Goal: Task Accomplishment & Management: Use online tool/utility

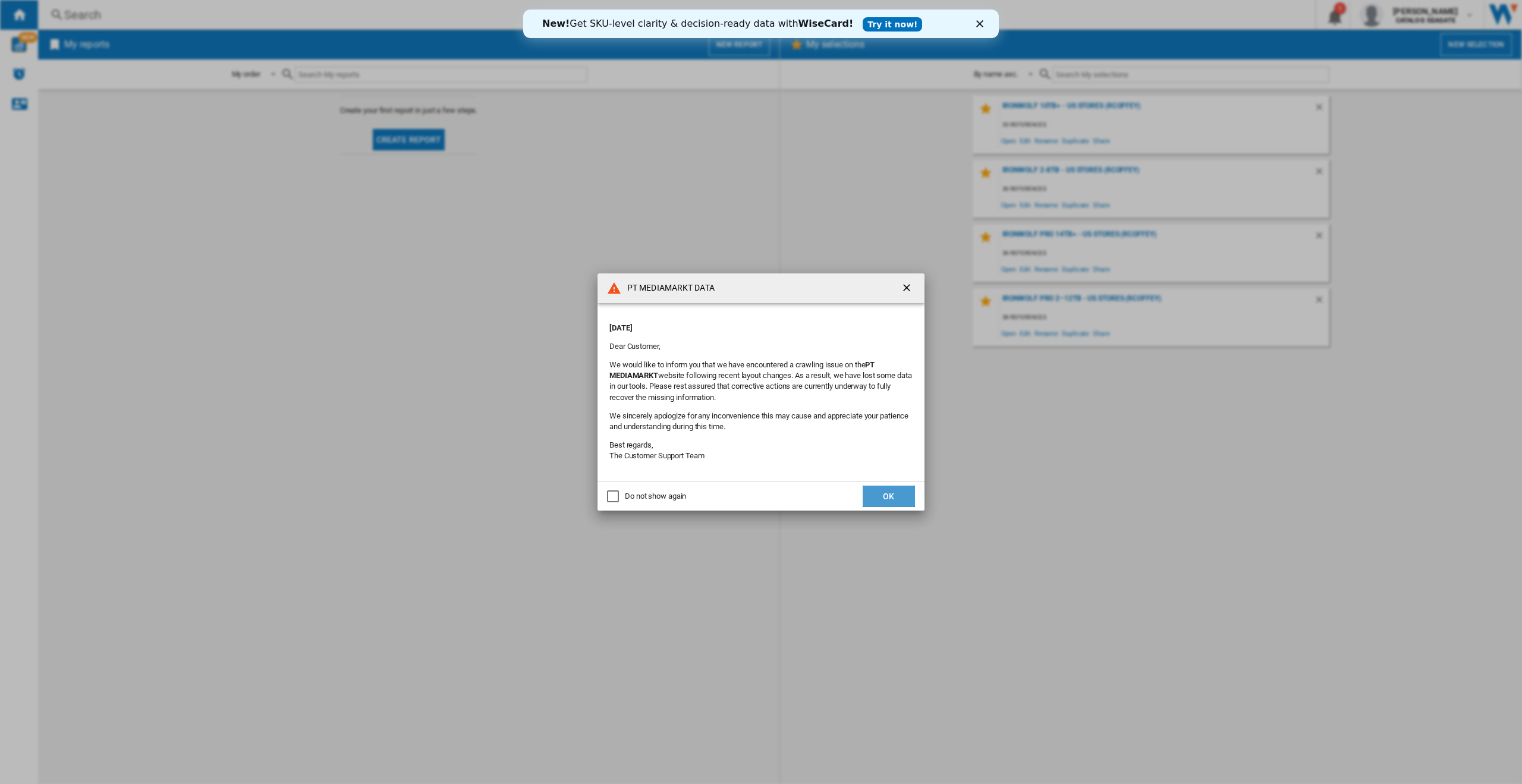
click at [884, 495] on button "OK" at bounding box center [888, 496] width 52 height 21
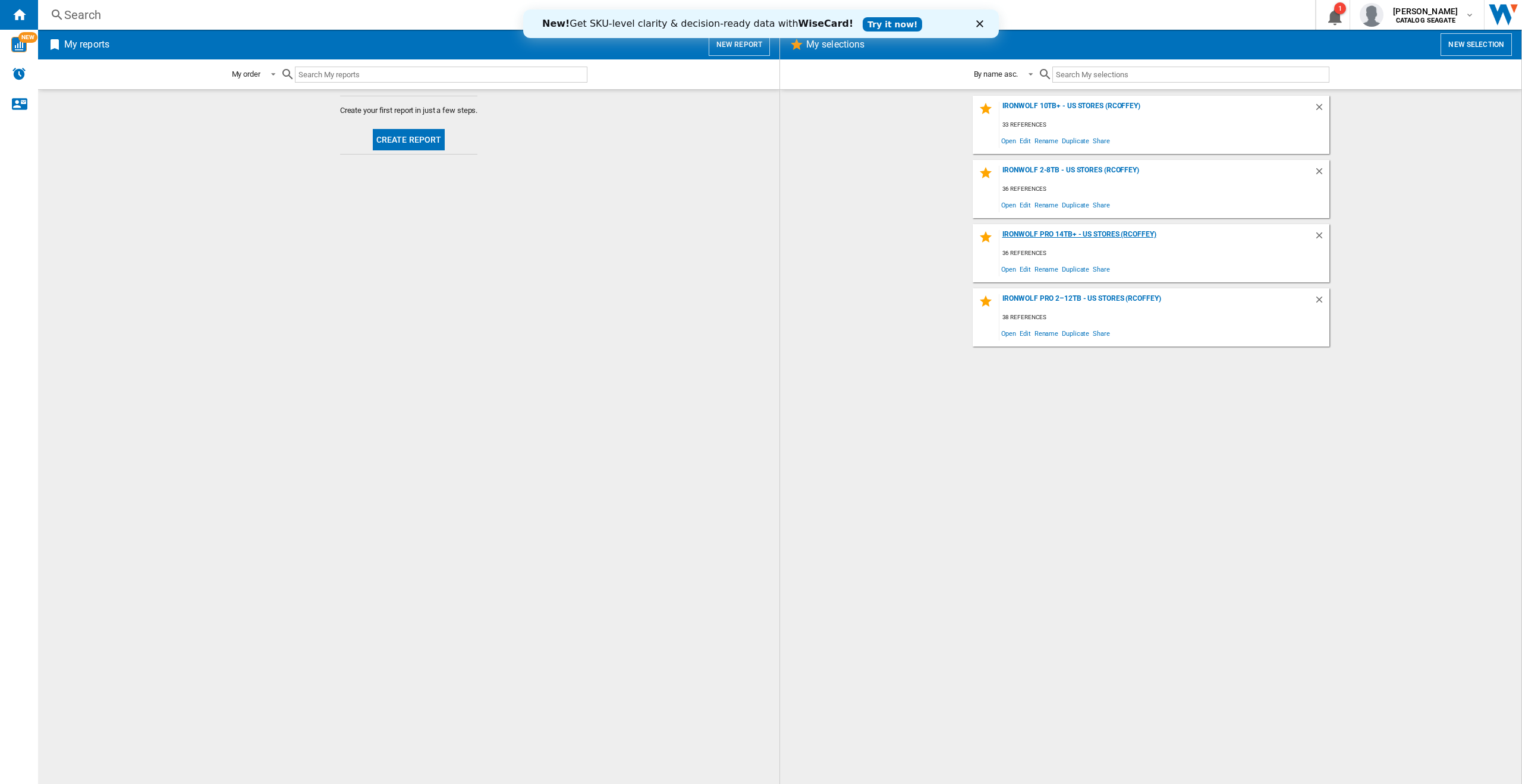
click at [1120, 232] on div "IronWolf Pro 14TB+ - US Stores (rcoffey)" at bounding box center [1156, 238] width 314 height 16
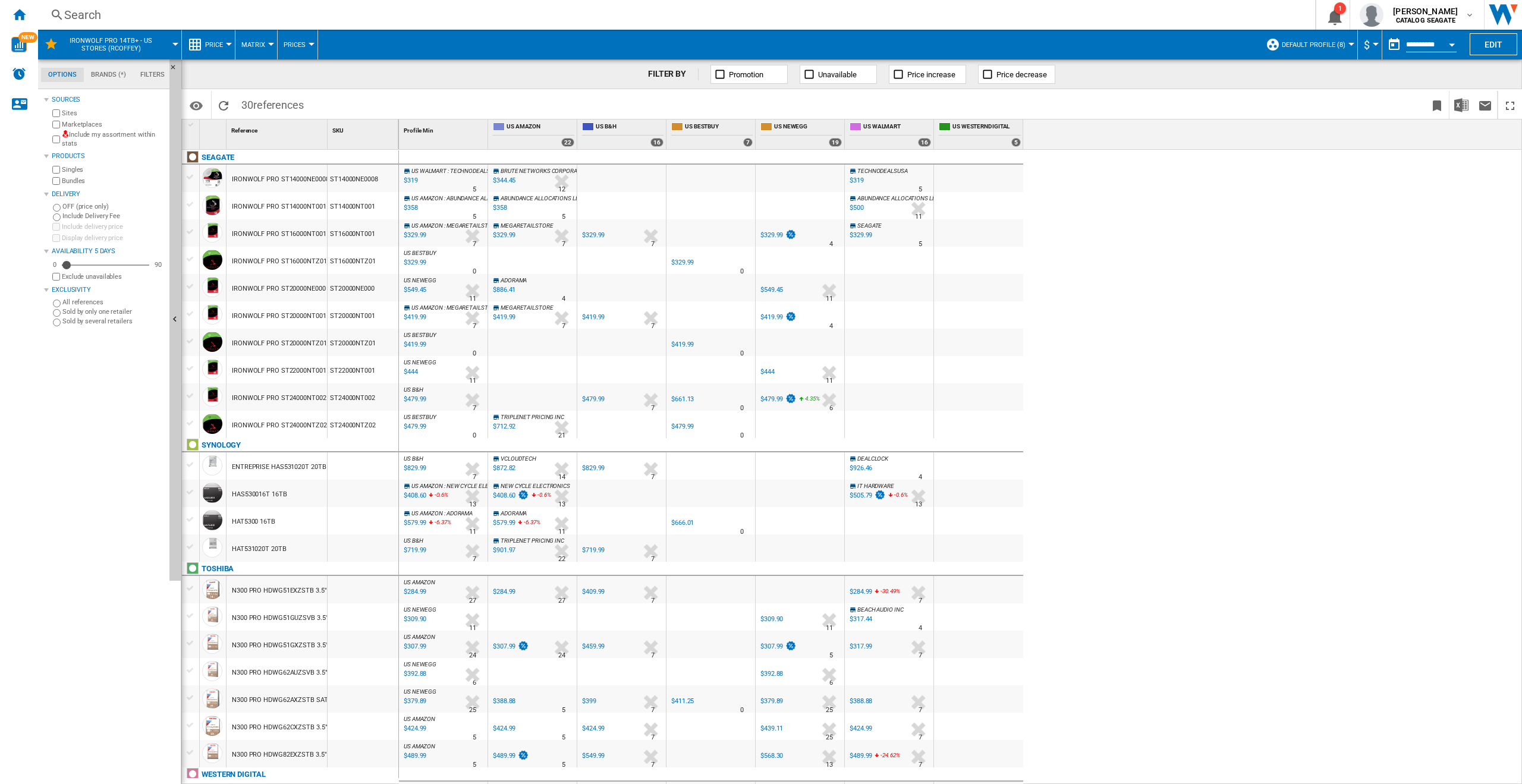
click at [163, 45] on button "IronWolf Pro 14TB+ - US Stores (rcoffey)" at bounding box center [117, 45] width 108 height 30
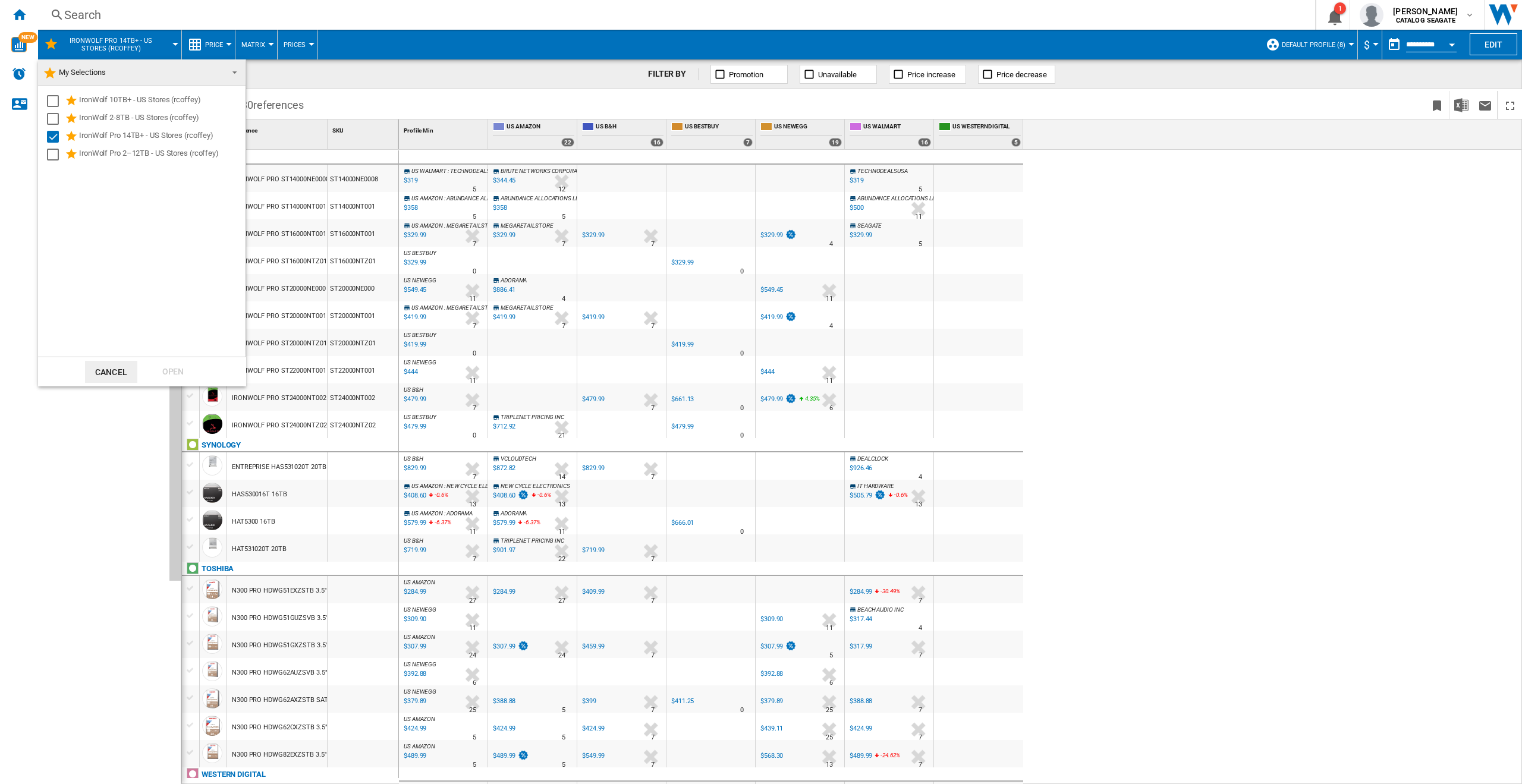
click at [163, 45] on md-backdrop at bounding box center [761, 392] width 1522 height 784
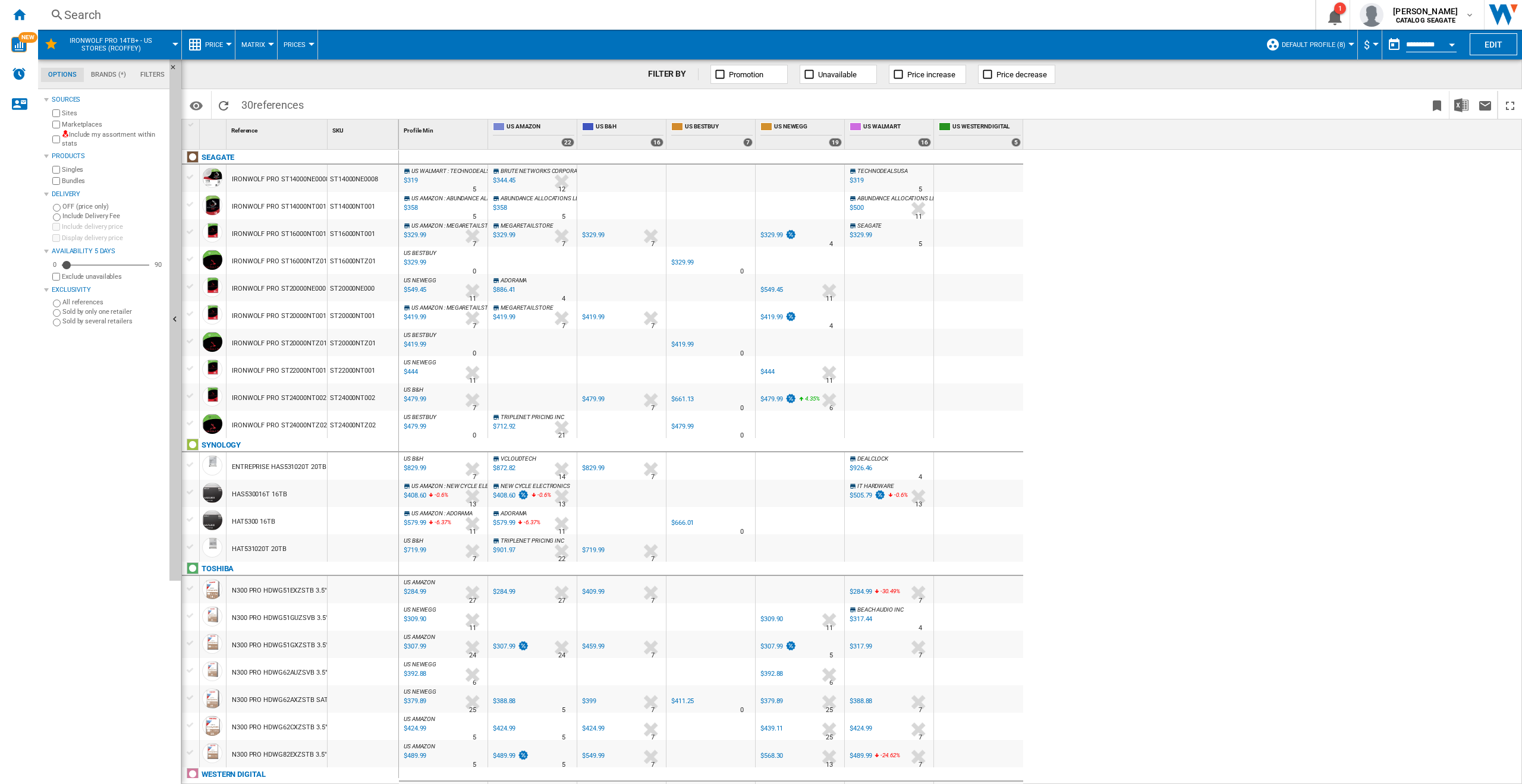
click at [224, 47] on button "Price" at bounding box center [217, 45] width 23 height 30
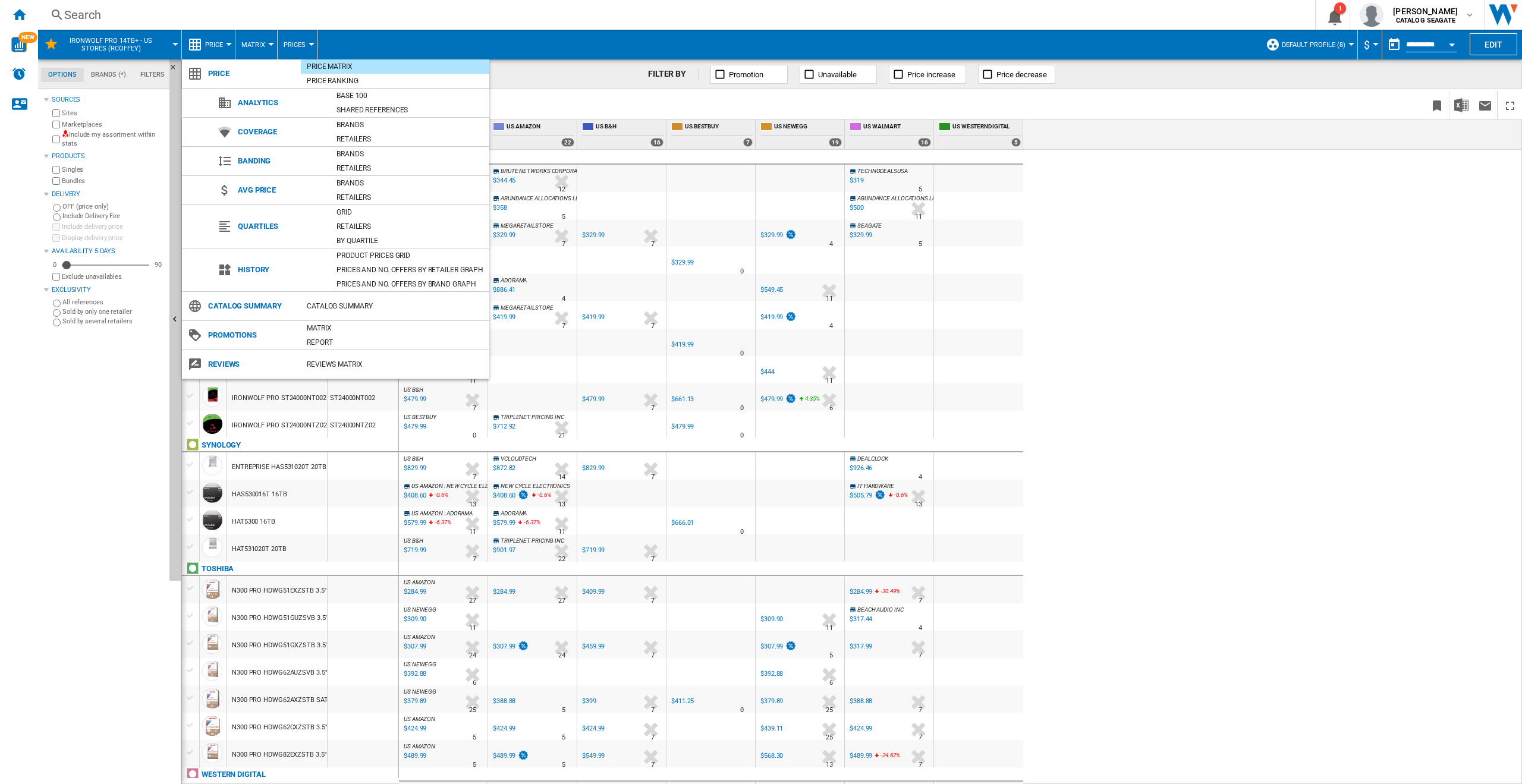
click at [225, 48] on md-backdrop at bounding box center [761, 392] width 1522 height 784
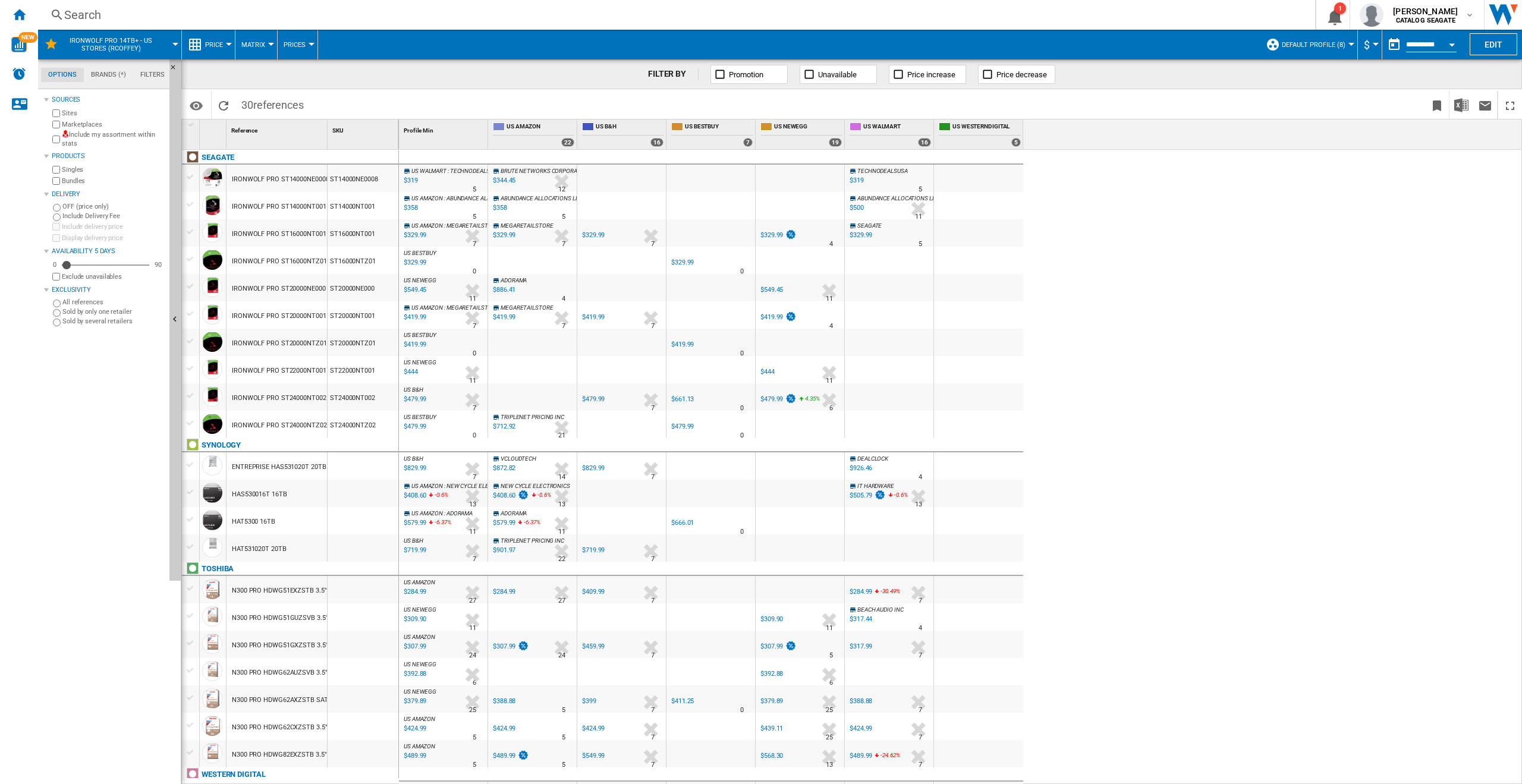
click at [151, 43] on span "IronWolf Pro 14TB+ - US Stores (rcoffey)" at bounding box center [111, 44] width 96 height 15
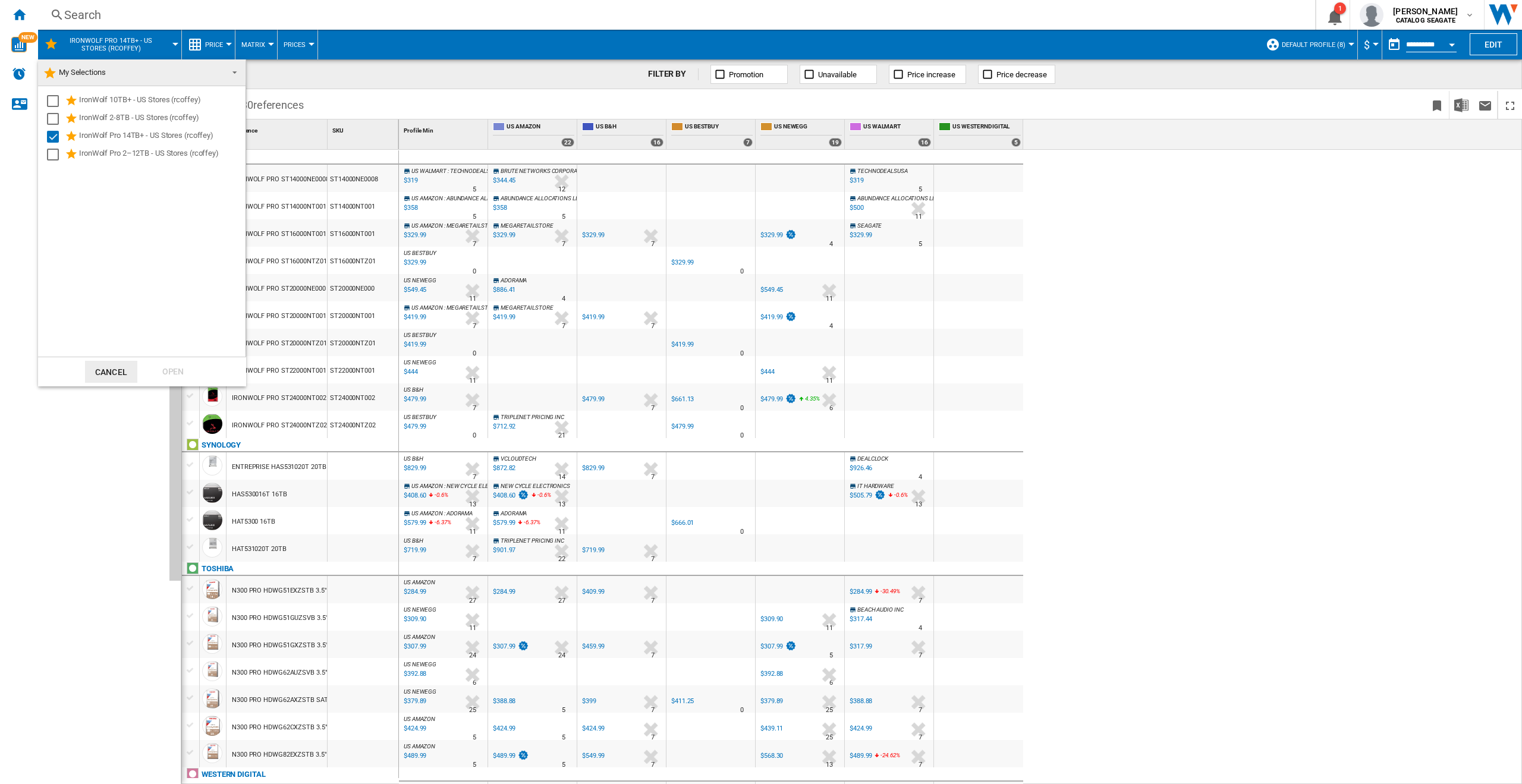
click at [151, 43] on md-backdrop at bounding box center [761, 392] width 1522 height 784
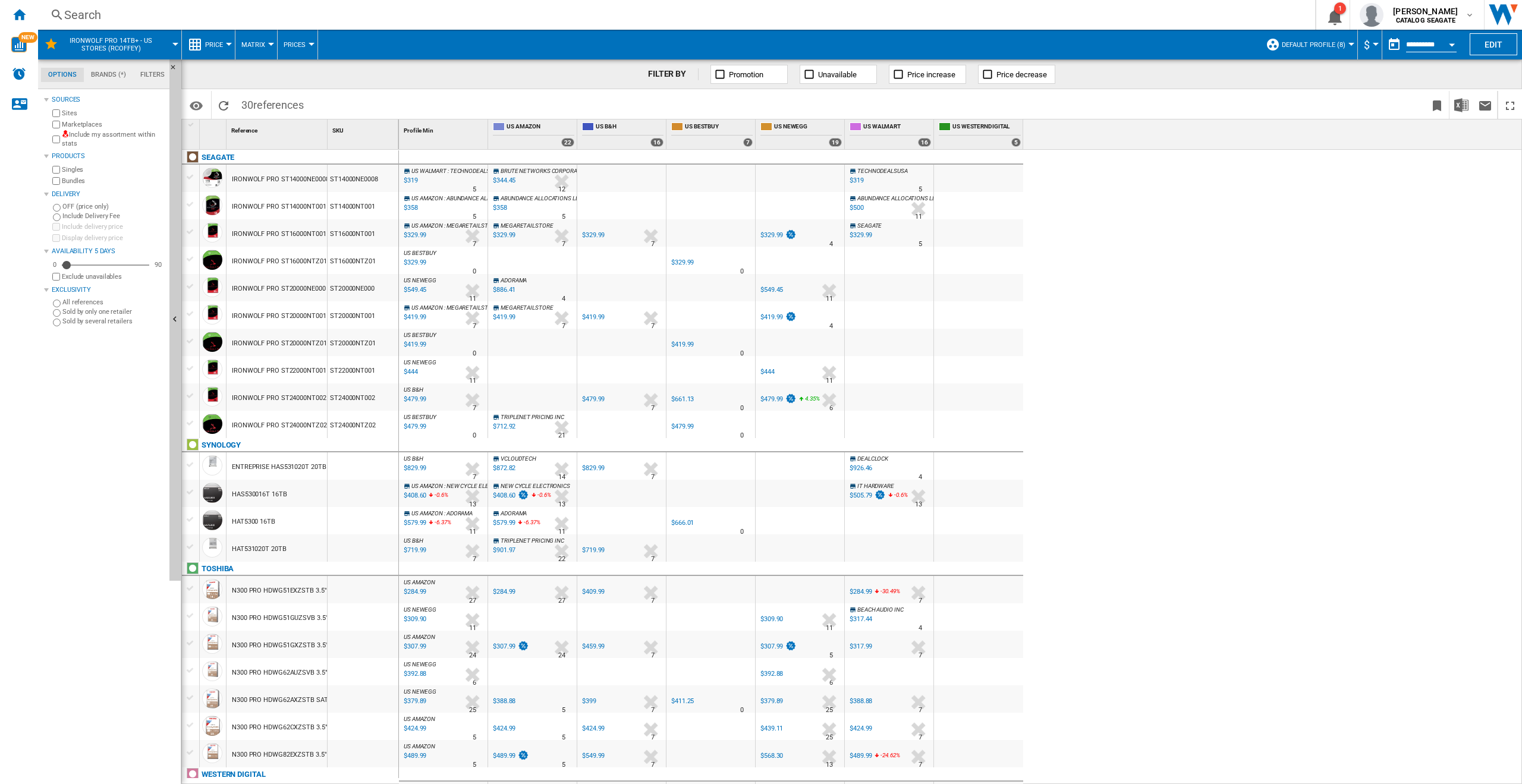
click at [149, 42] on span "IronWolf Pro 14TB+ - US Stores (rcoffey)" at bounding box center [111, 44] width 96 height 15
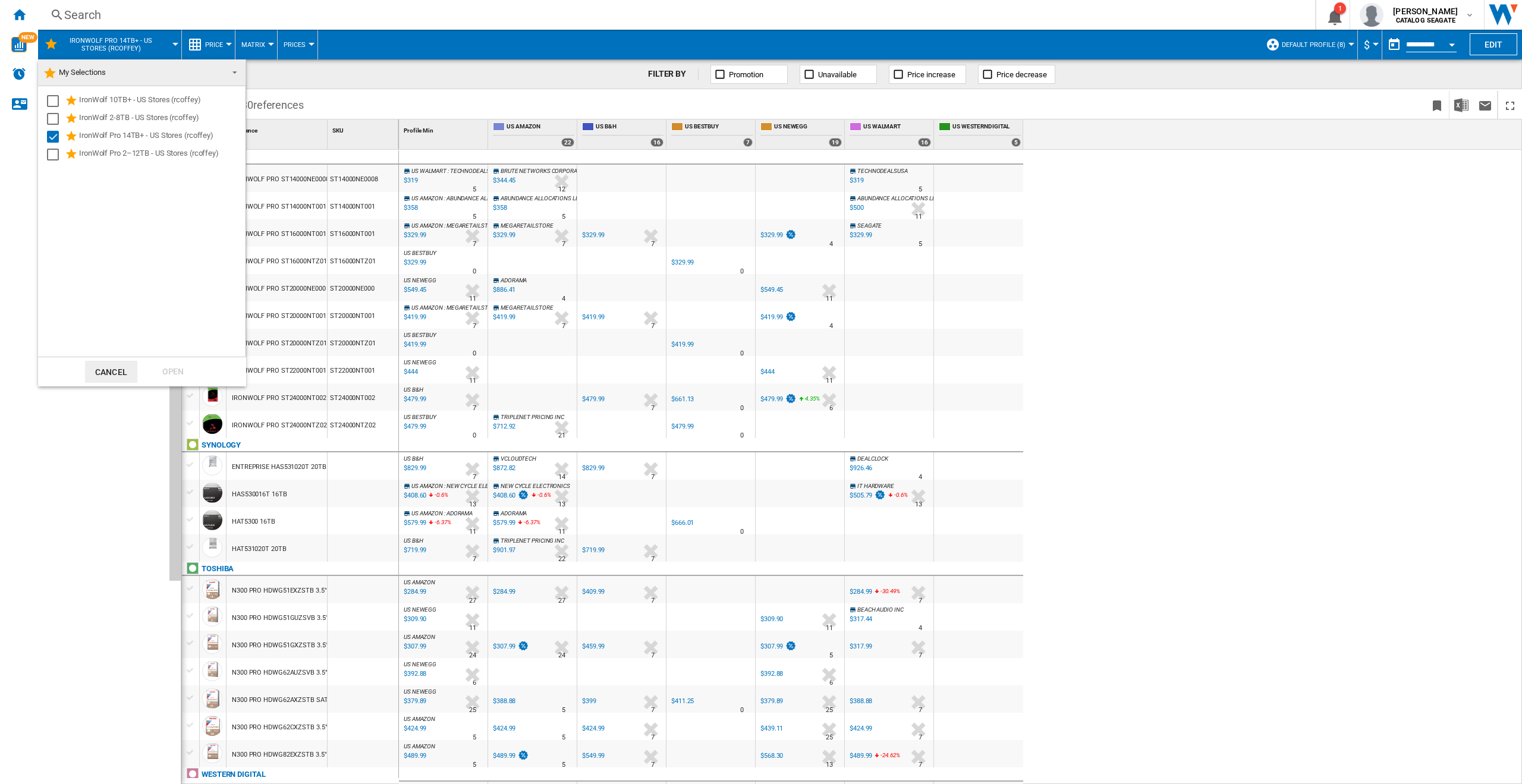
click at [355, 62] on md-backdrop at bounding box center [761, 392] width 1522 height 784
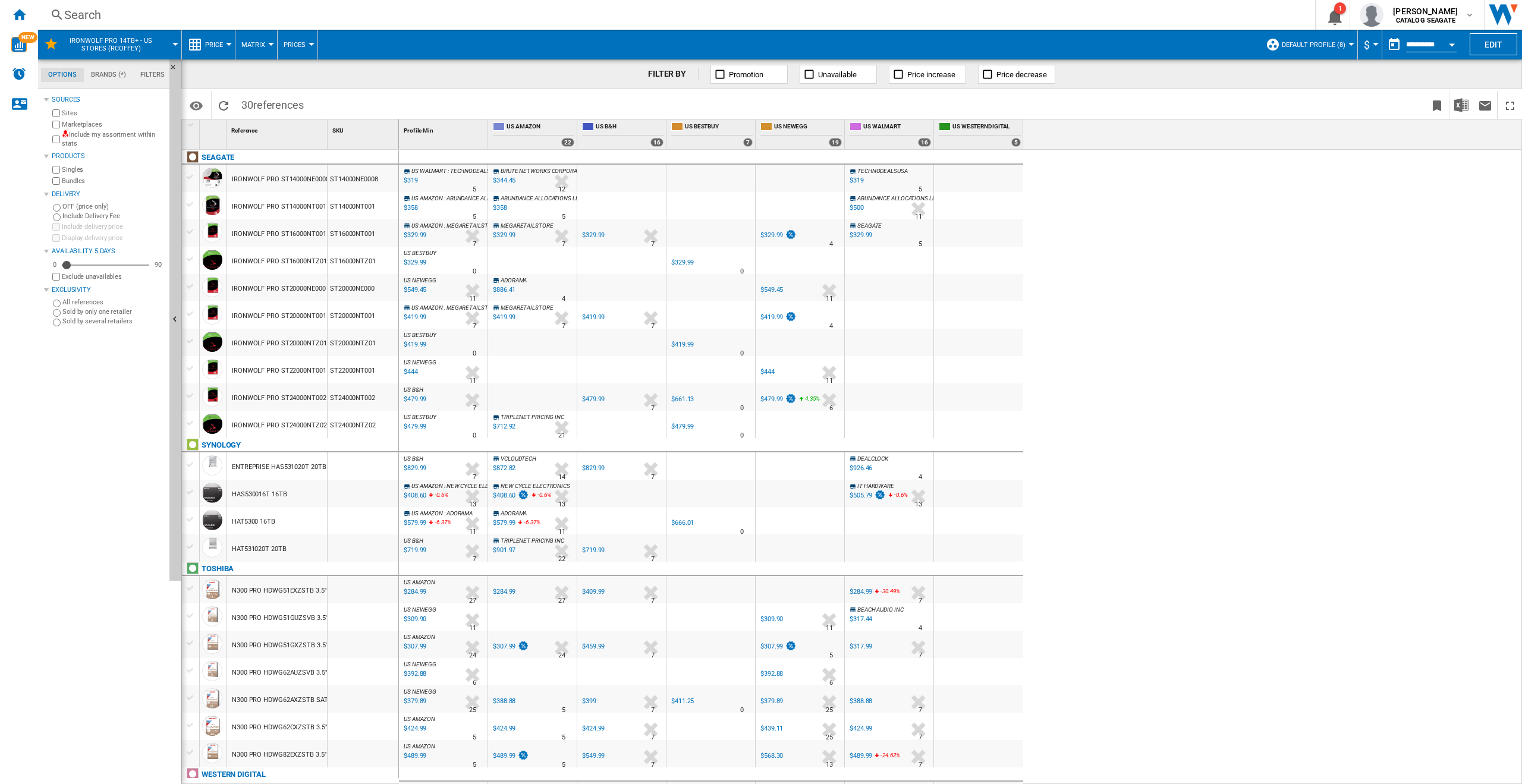
click at [229, 42] on div at bounding box center [229, 44] width 6 height 3
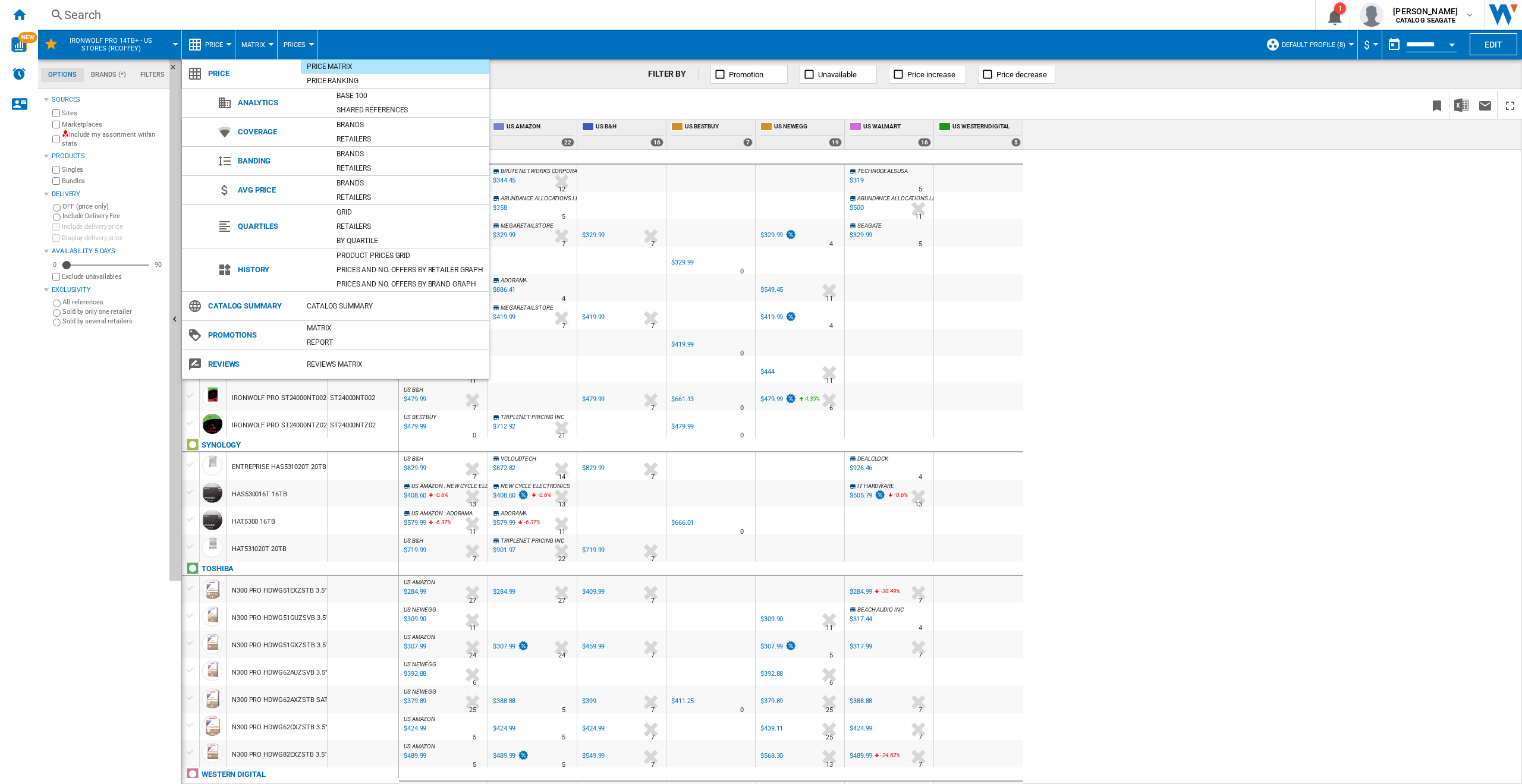
click at [1177, 149] on md-backdrop at bounding box center [761, 392] width 1522 height 784
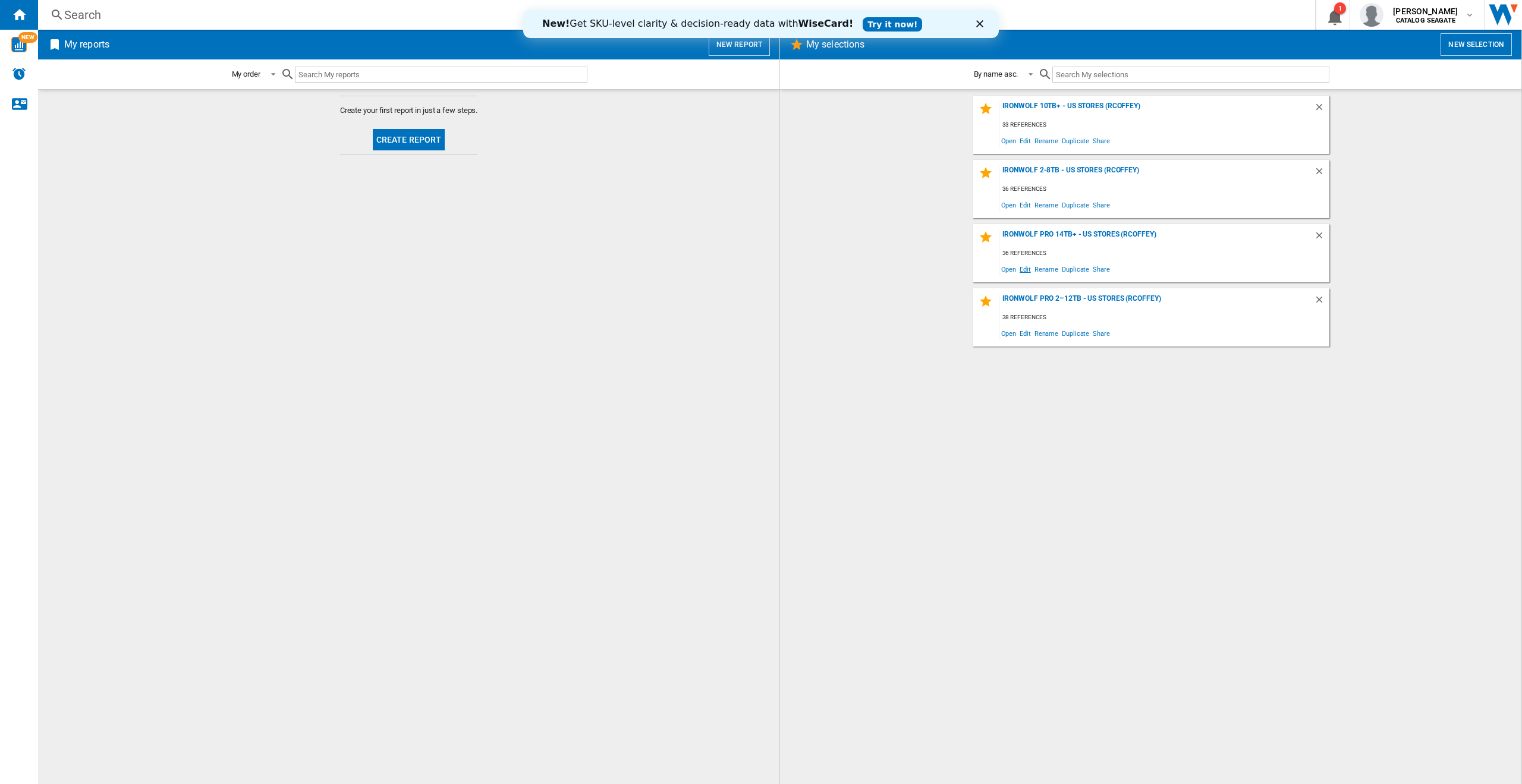
click at [1028, 270] on span "Edit" at bounding box center [1025, 269] width 15 height 16
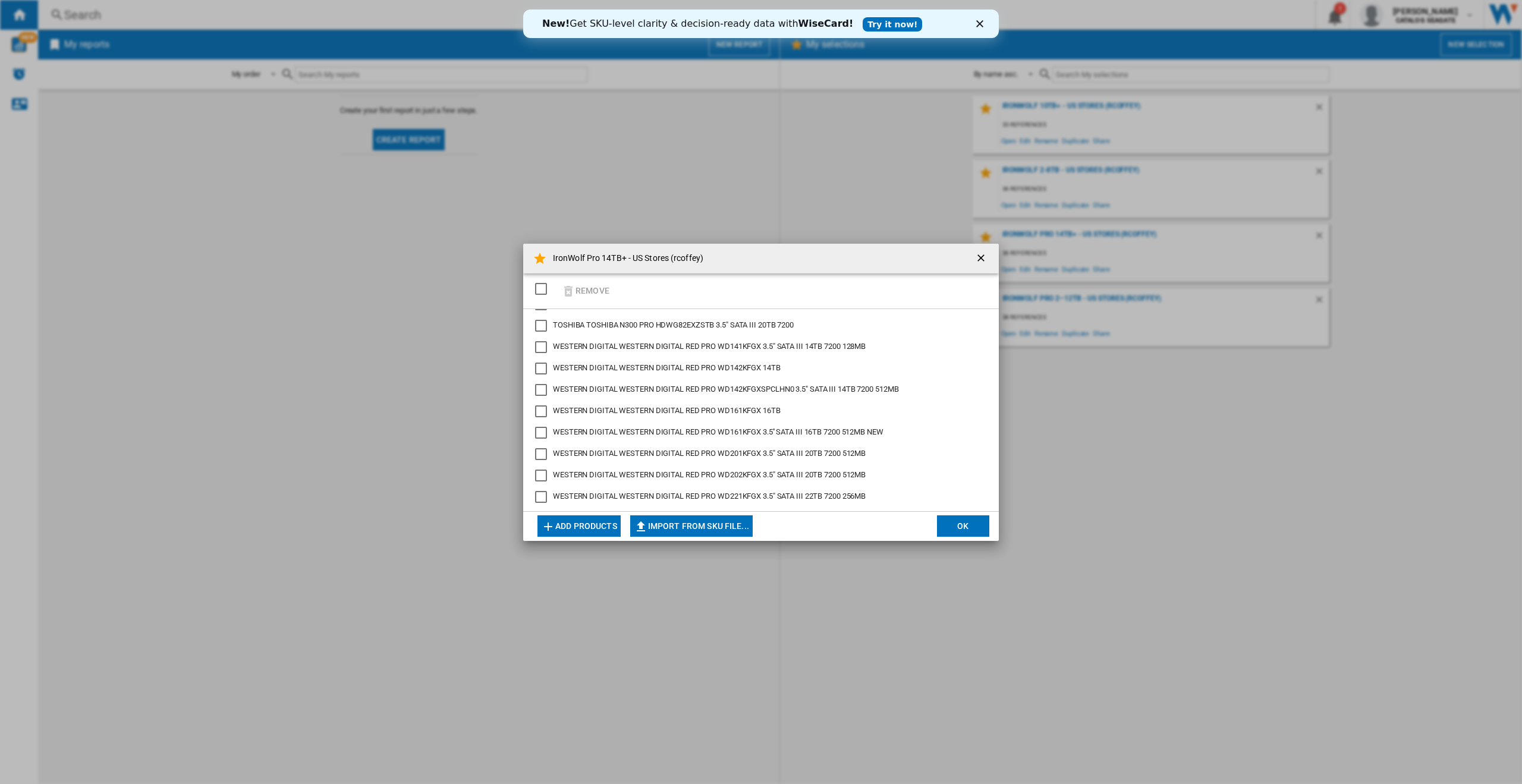
scroll to position [535, 0]
click at [678, 295] on div "Remove" at bounding box center [761, 291] width 476 height 36
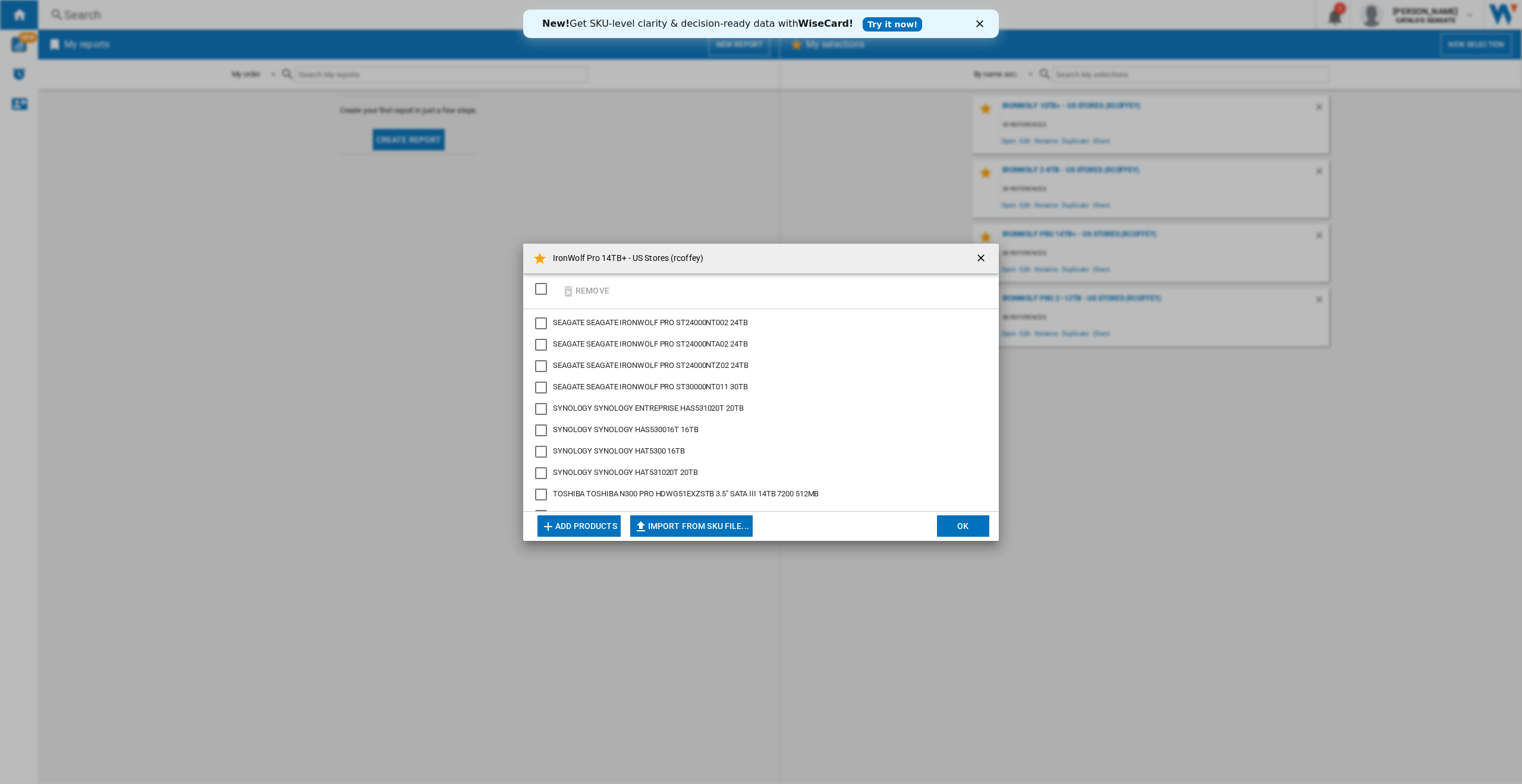
scroll to position [238, 0]
click at [575, 525] on button "Add products" at bounding box center [579, 525] width 84 height 21
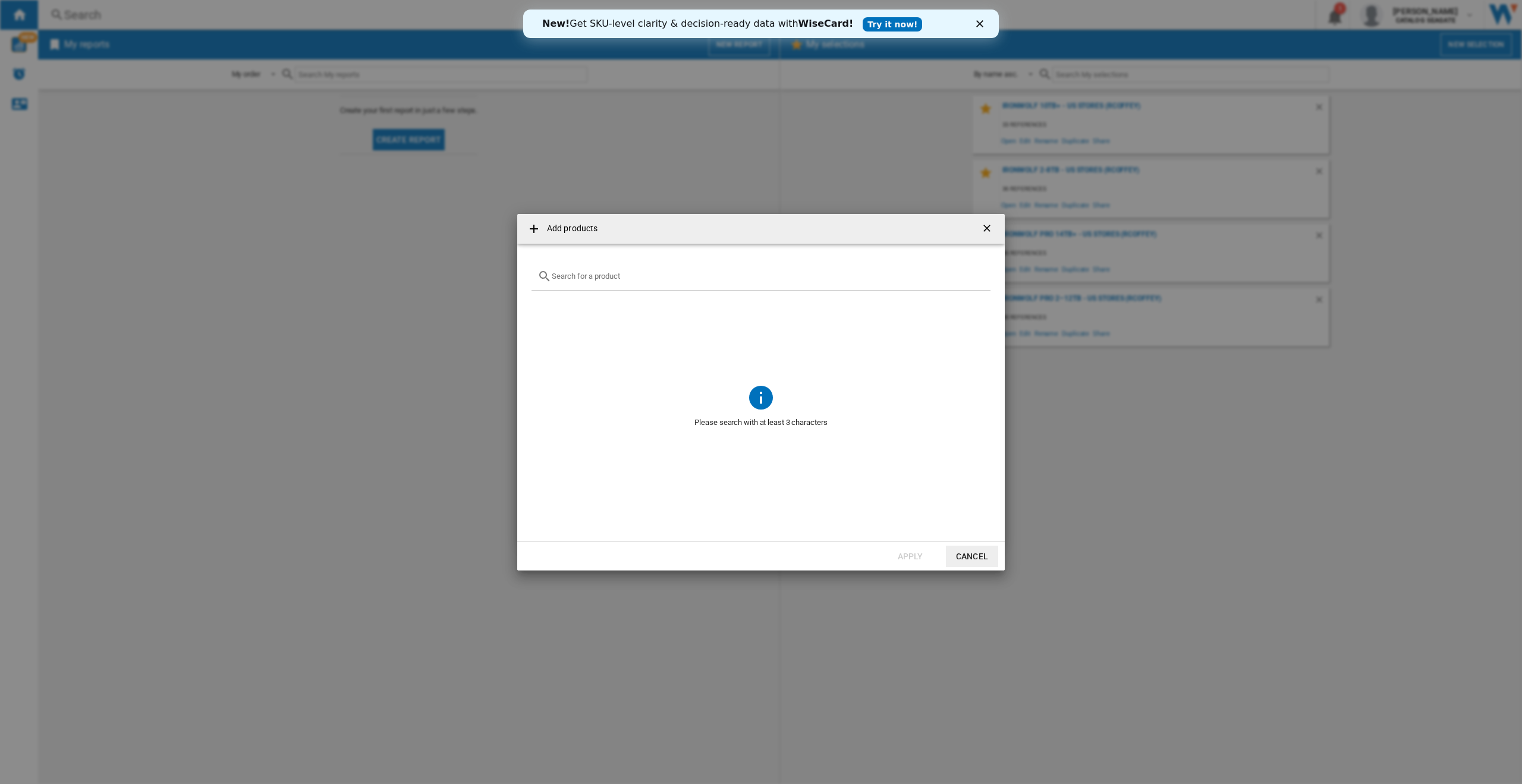
click at [598, 273] on input "text" at bounding box center [768, 276] width 433 height 9
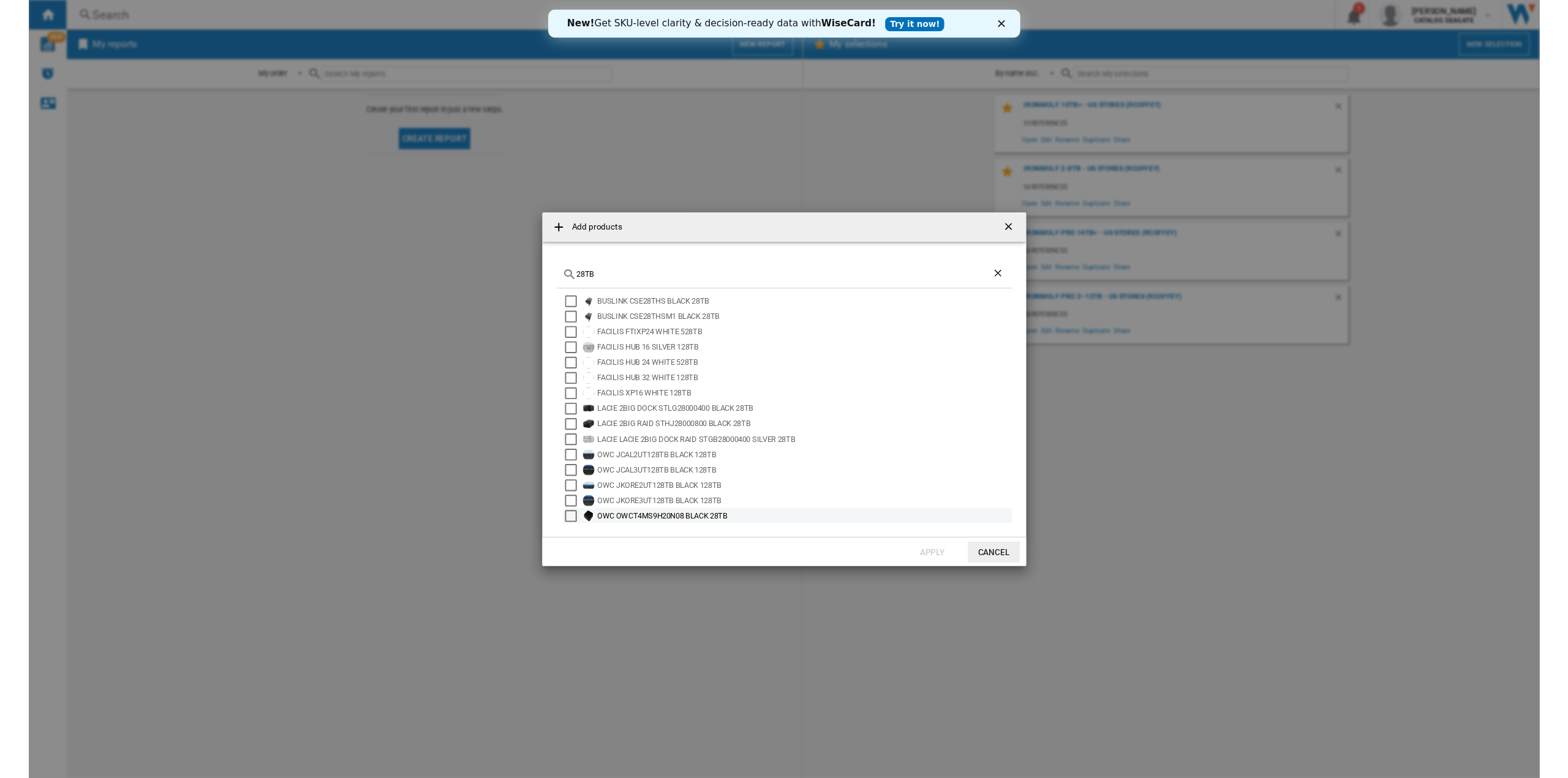
scroll to position [0, 0]
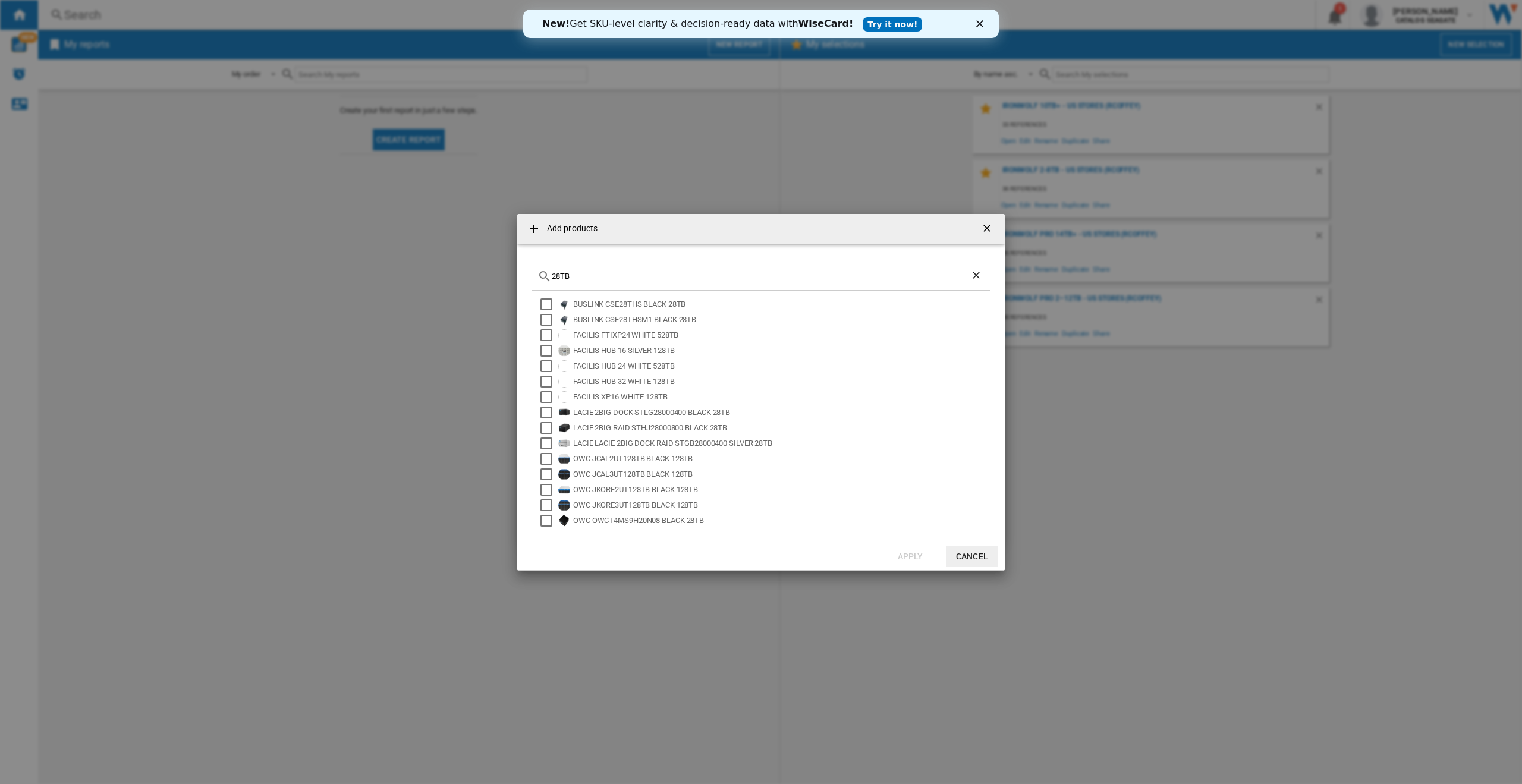
drag, startPoint x: 570, startPoint y: 275, endPoint x: 535, endPoint y: 273, distance: 35.1
click at [535, 273] on div "28TB" at bounding box center [761, 277] width 459 height 28
drag, startPoint x: 623, startPoint y: 273, endPoint x: 455, endPoint y: 255, distance: 169.0
click at [452, 255] on div "Add products ironwolf SEAGATE IRONWOLF 125 ZA2000NM1A002 2TB SEAGATE IRONWOLF 1…" at bounding box center [761, 392] width 1522 height 784
paste input "ST28000NT000"
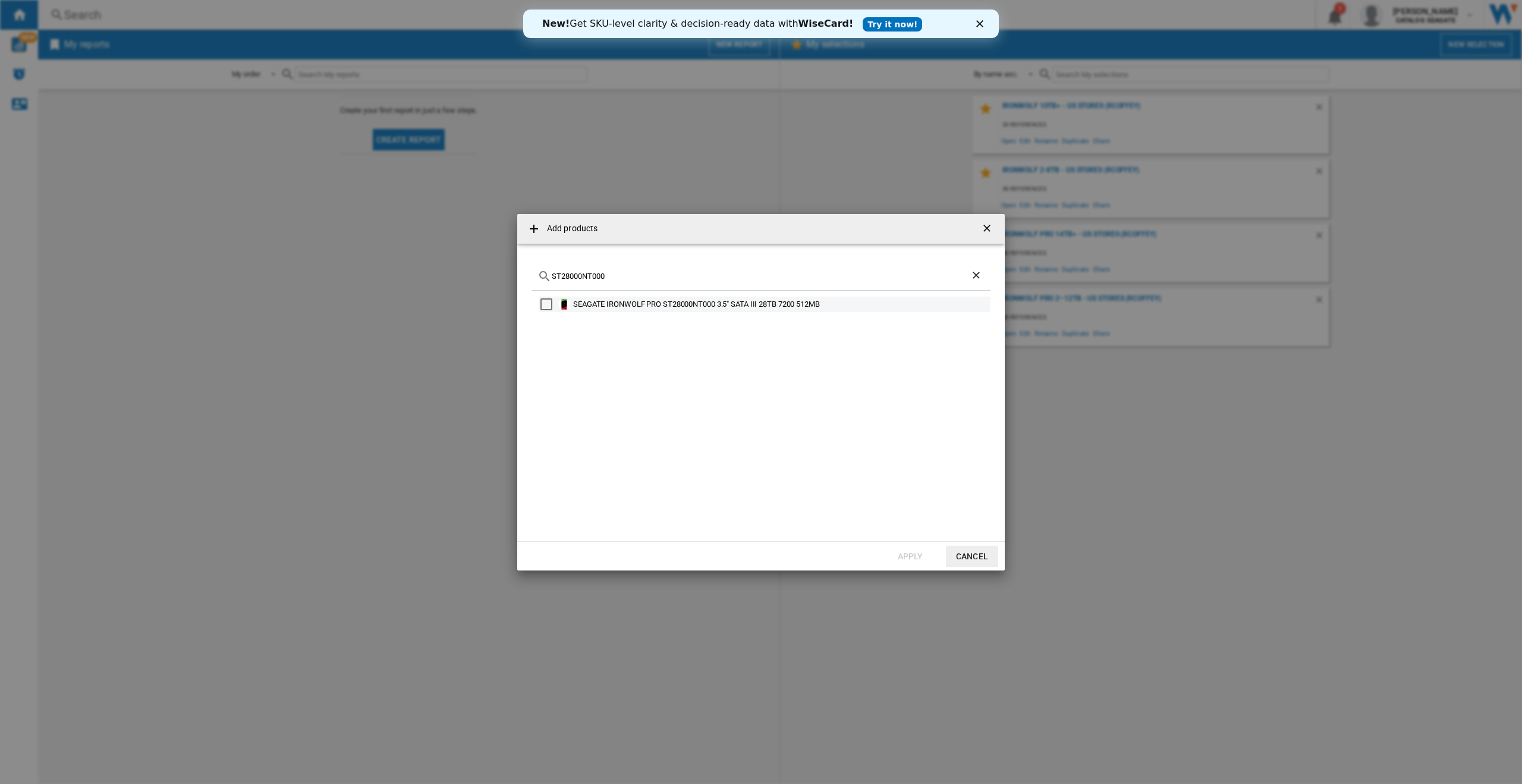
type input "ST28000NT000"
click at [547, 303] on div "Select" at bounding box center [546, 304] width 12 height 12
click at [904, 556] on button "Apply" at bounding box center [909, 556] width 52 height 21
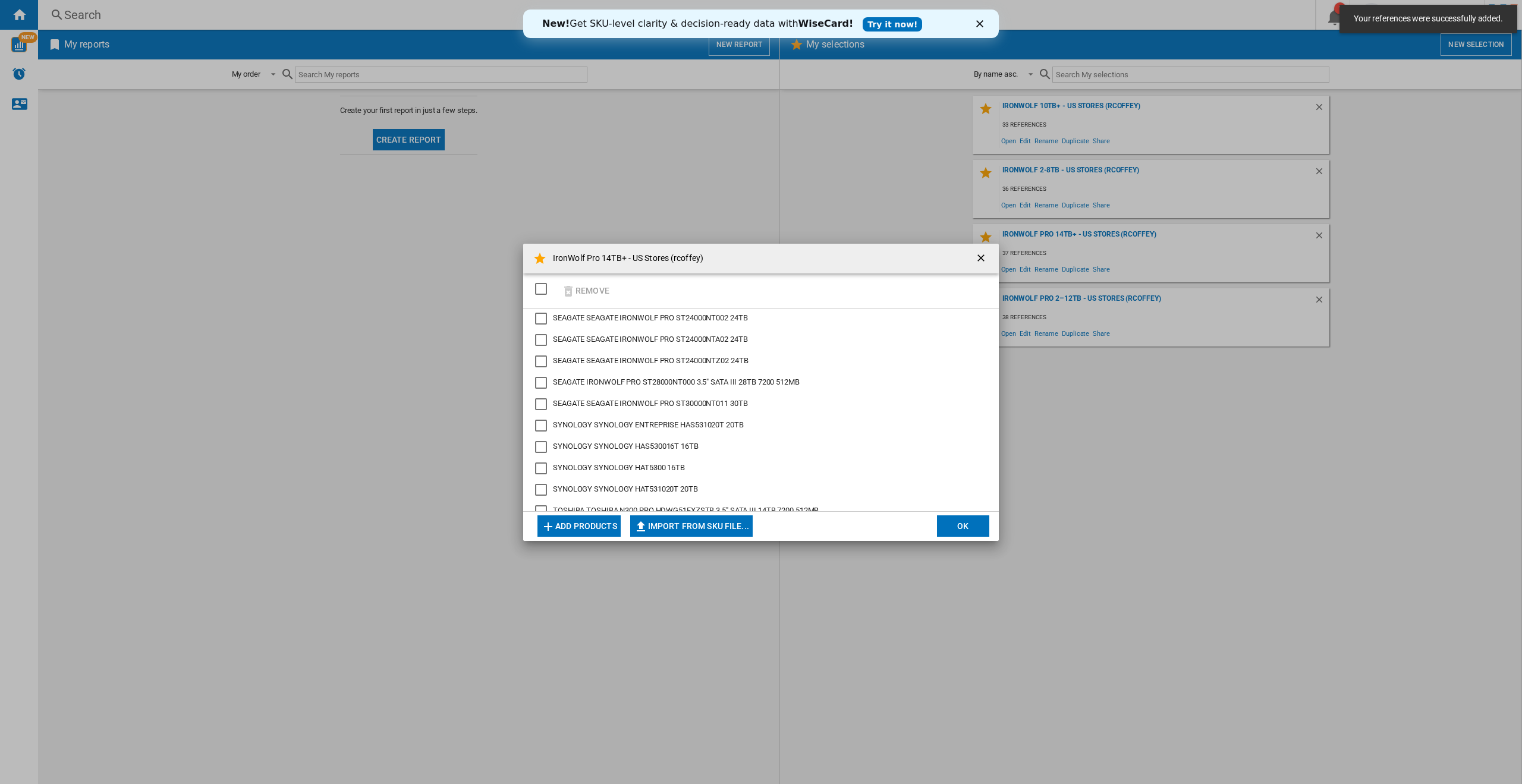
click at [959, 524] on button "OK" at bounding box center [963, 525] width 52 height 21
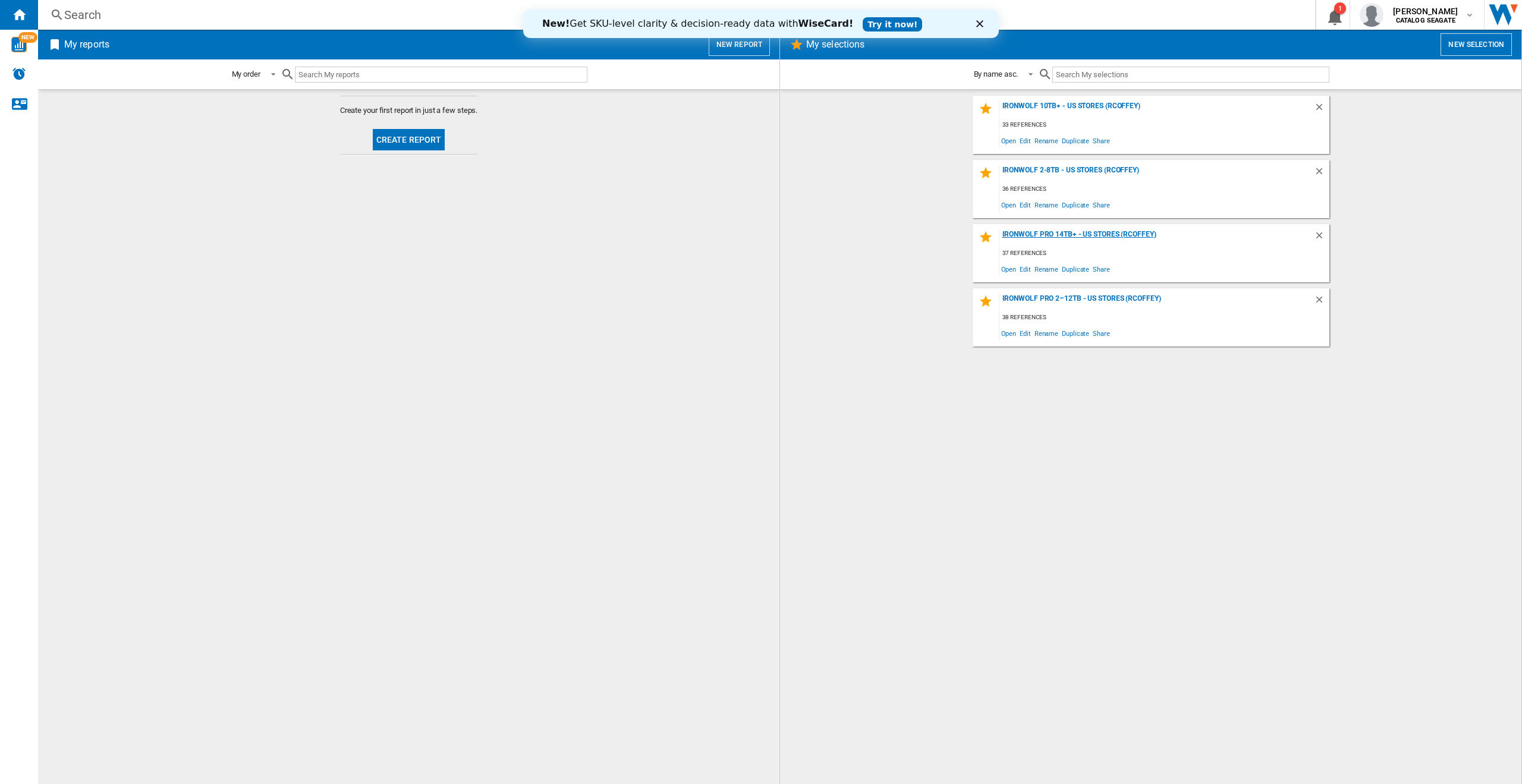
click at [1089, 234] on div "IronWolf Pro 14TB+ - US Stores (rcoffey)" at bounding box center [1156, 238] width 314 height 16
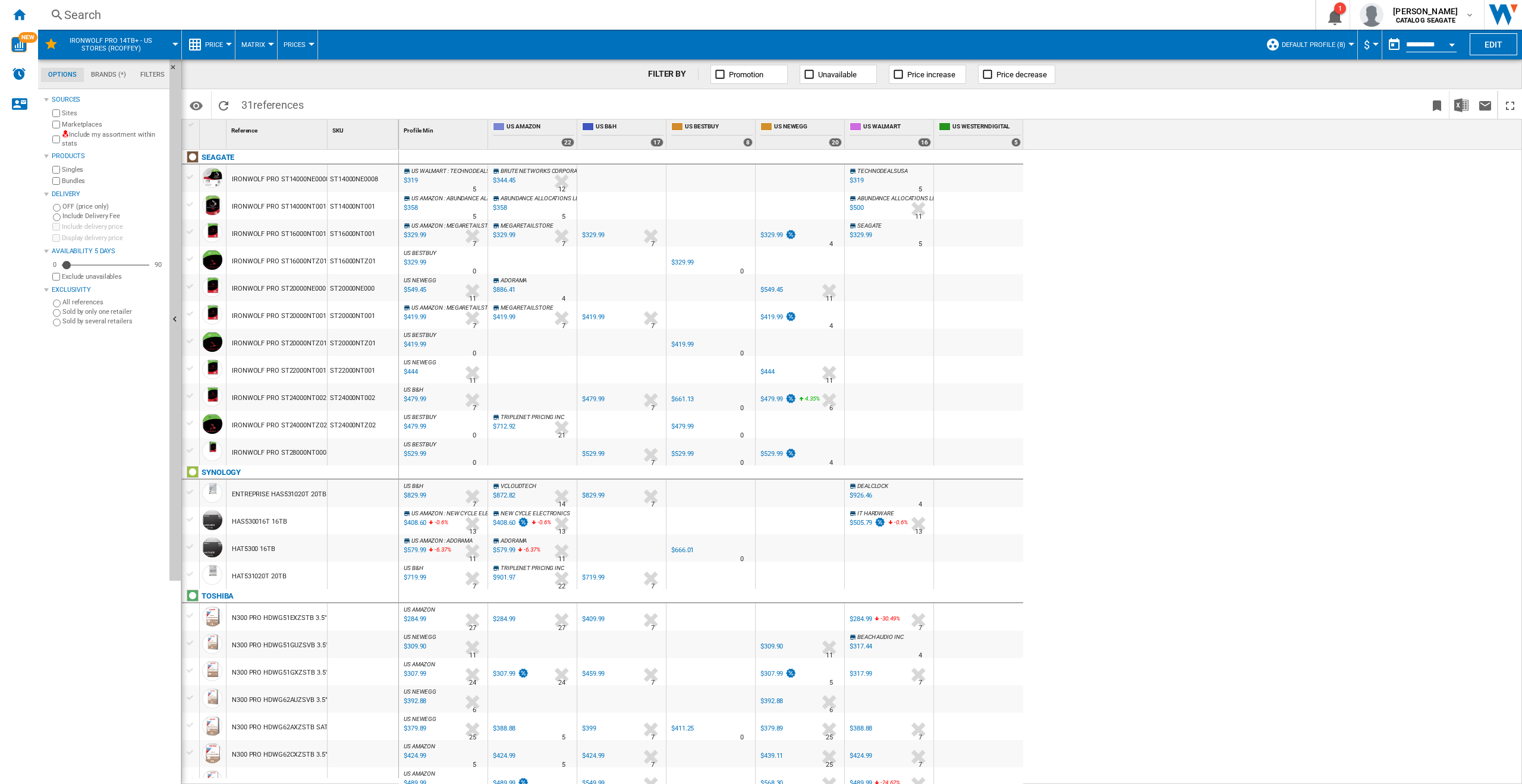
click at [524, 453] on div at bounding box center [532, 451] width 89 height 27
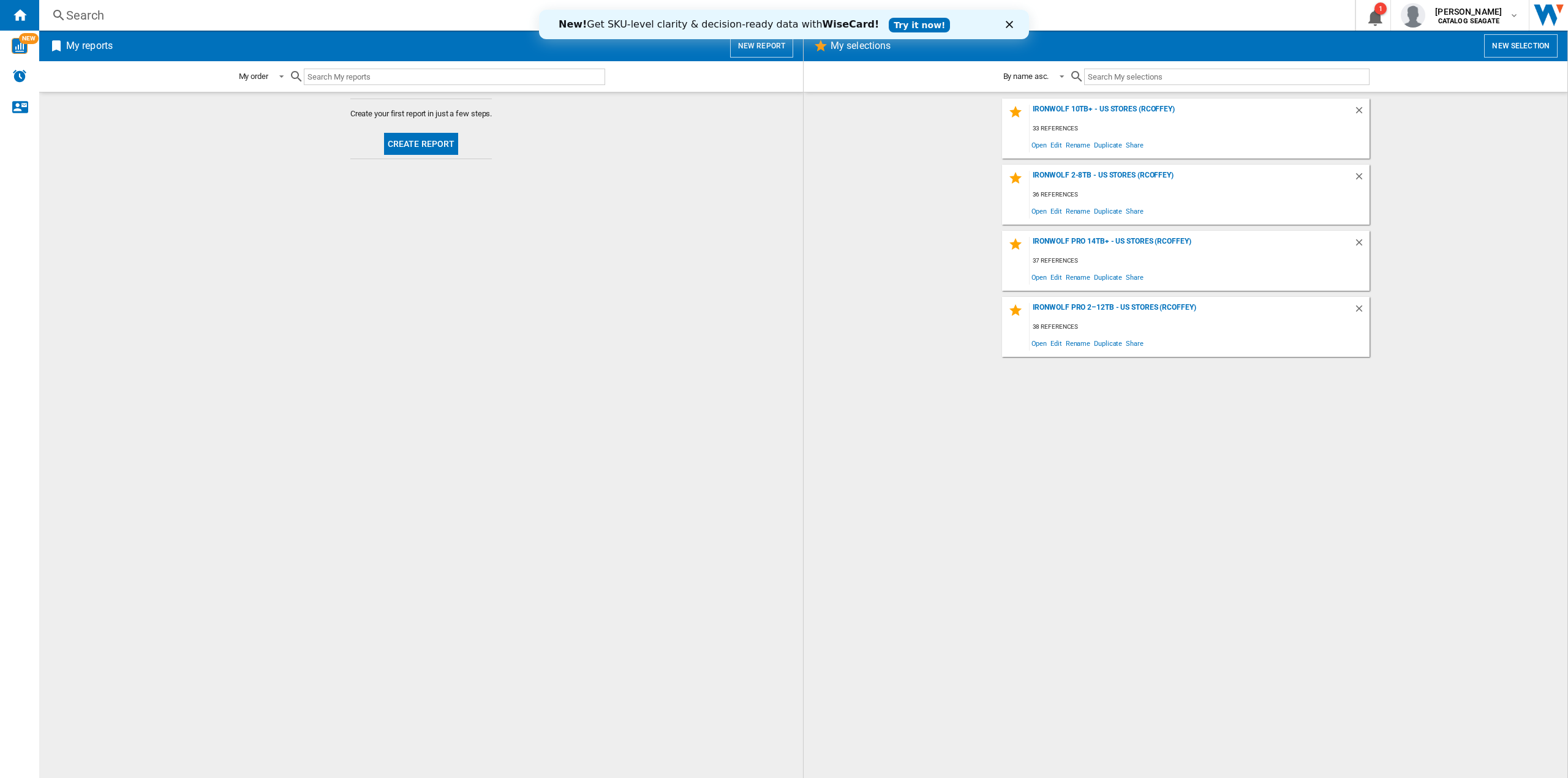
click at [97, 37] on h2 "My reports" at bounding box center [89, 45] width 51 height 23
click at [427, 144] on button "Create report" at bounding box center [421, 143] width 75 height 22
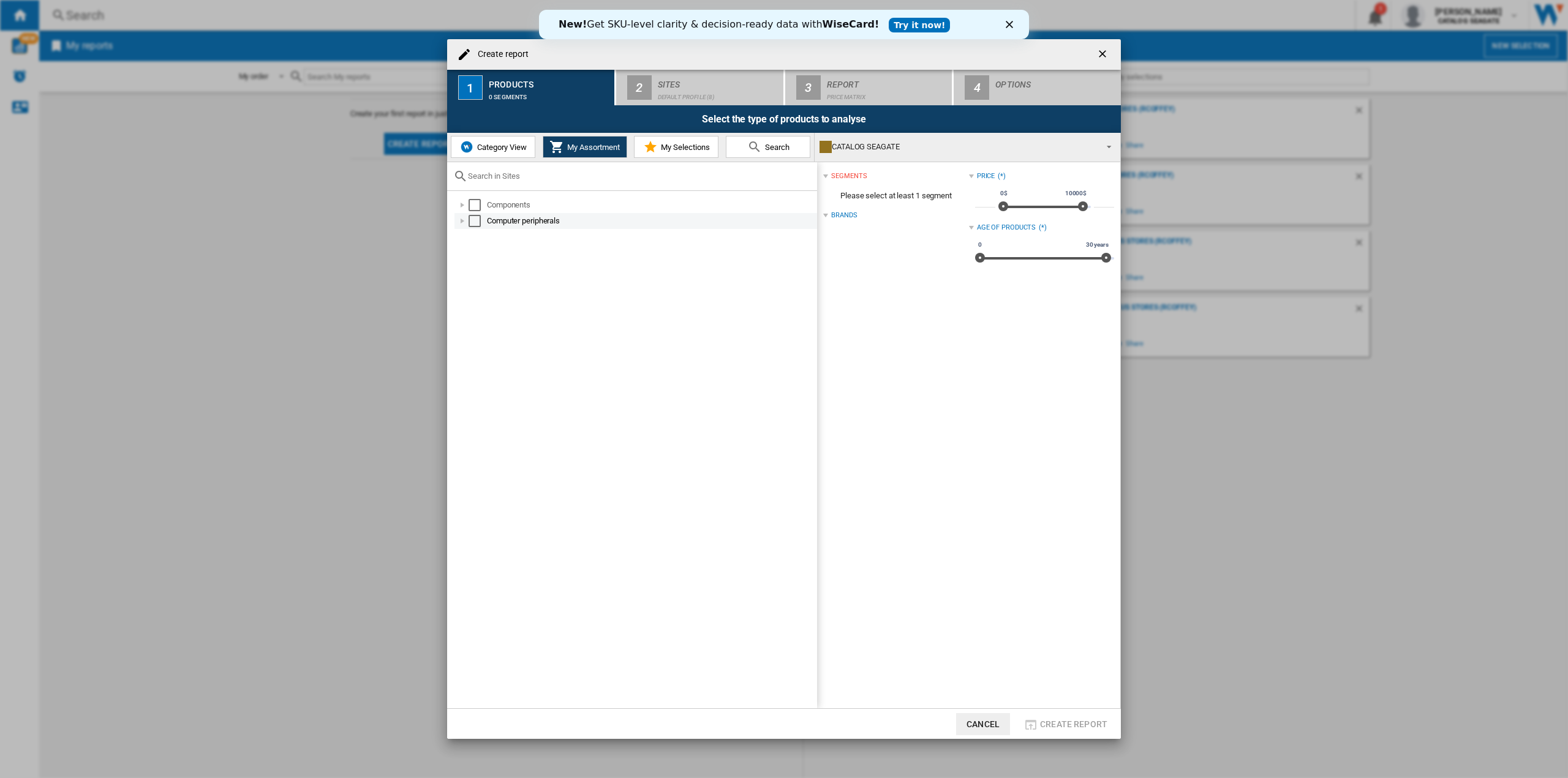
click at [464, 219] on div at bounding box center [462, 221] width 12 height 12
click at [486, 238] on div "Select" at bounding box center [488, 237] width 12 height 12
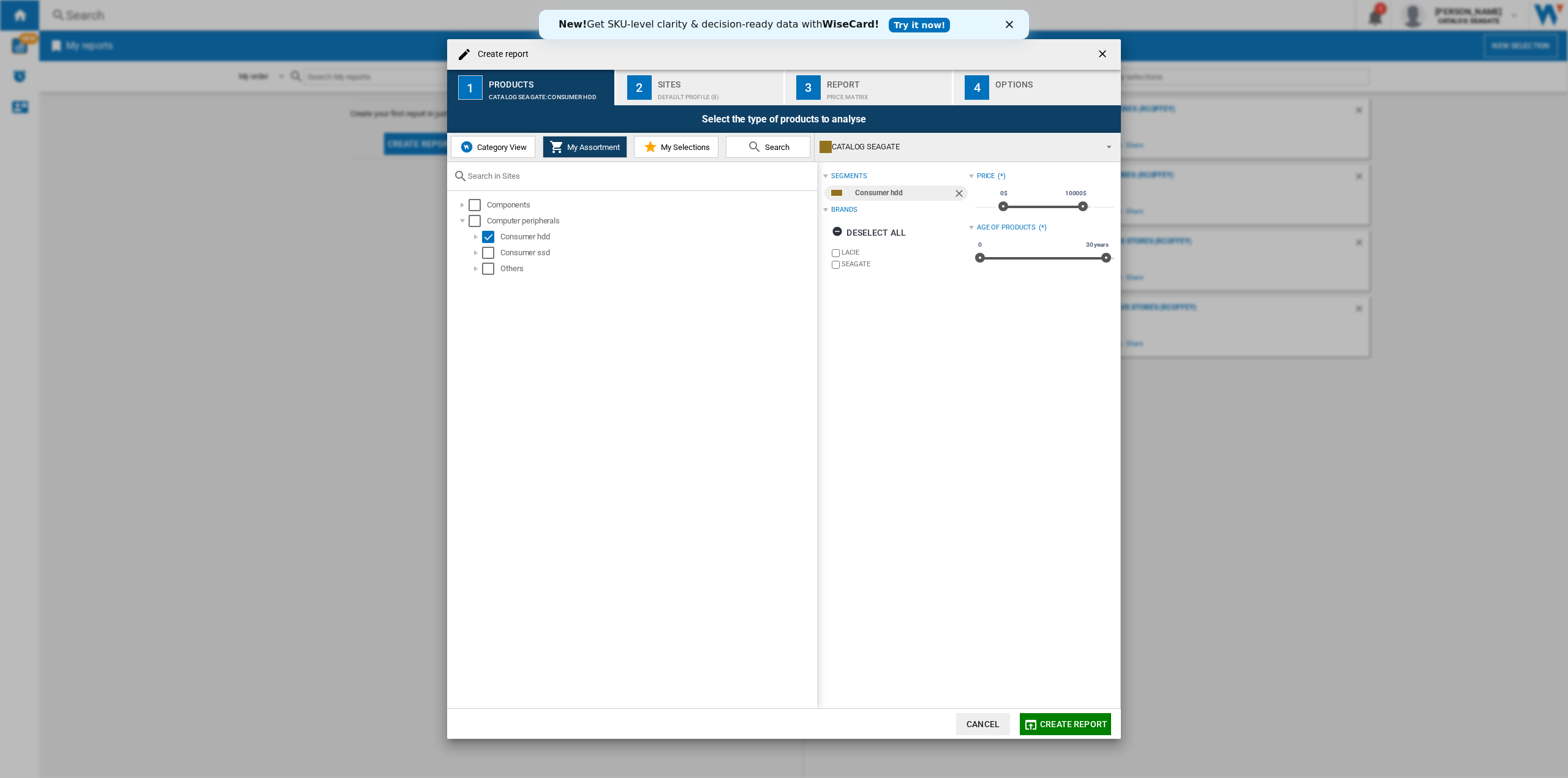
click at [668, 81] on div "Sites" at bounding box center [718, 81] width 121 height 13
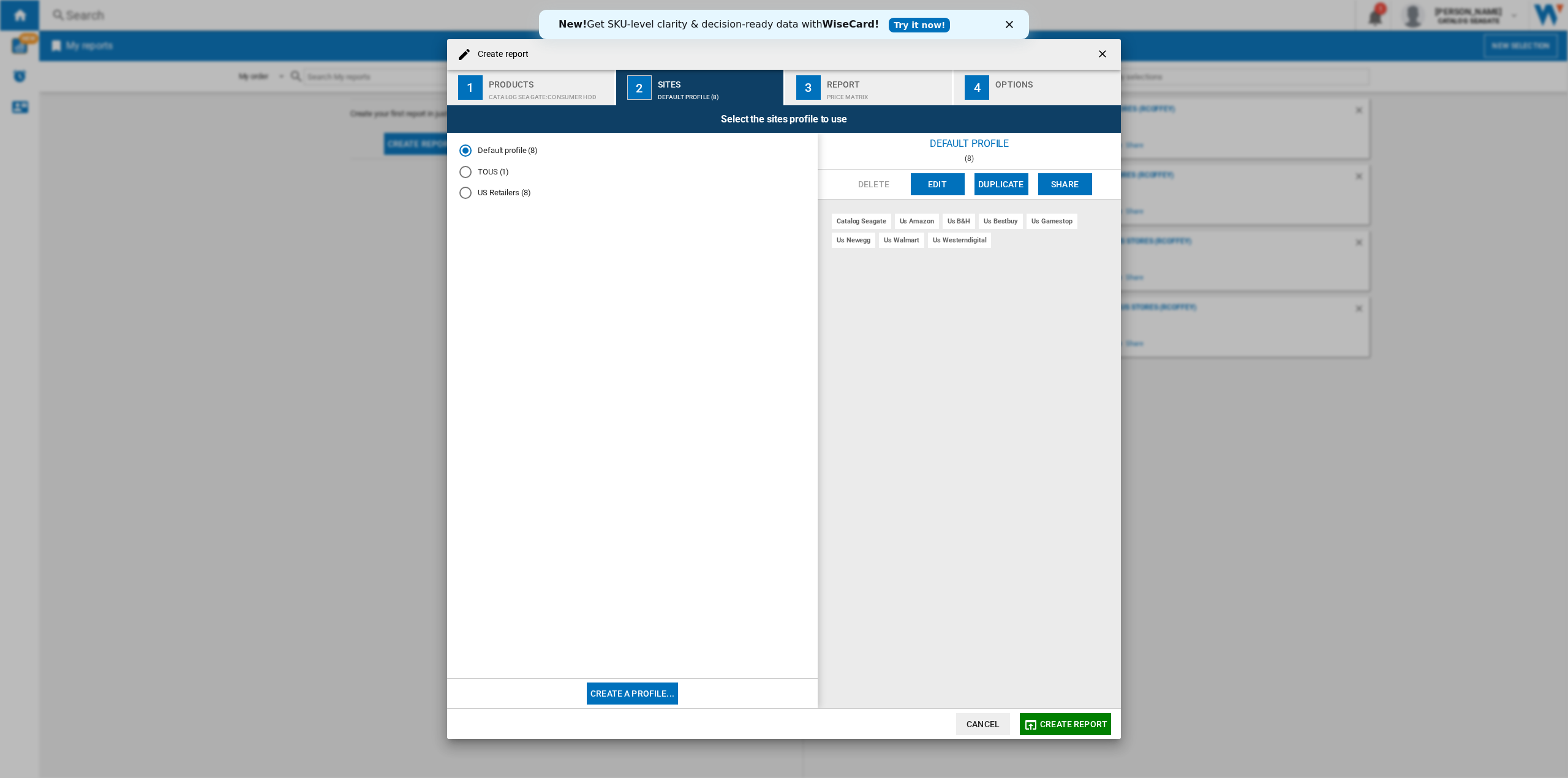
click at [1076, 715] on button "Create report" at bounding box center [1065, 724] width 91 height 22
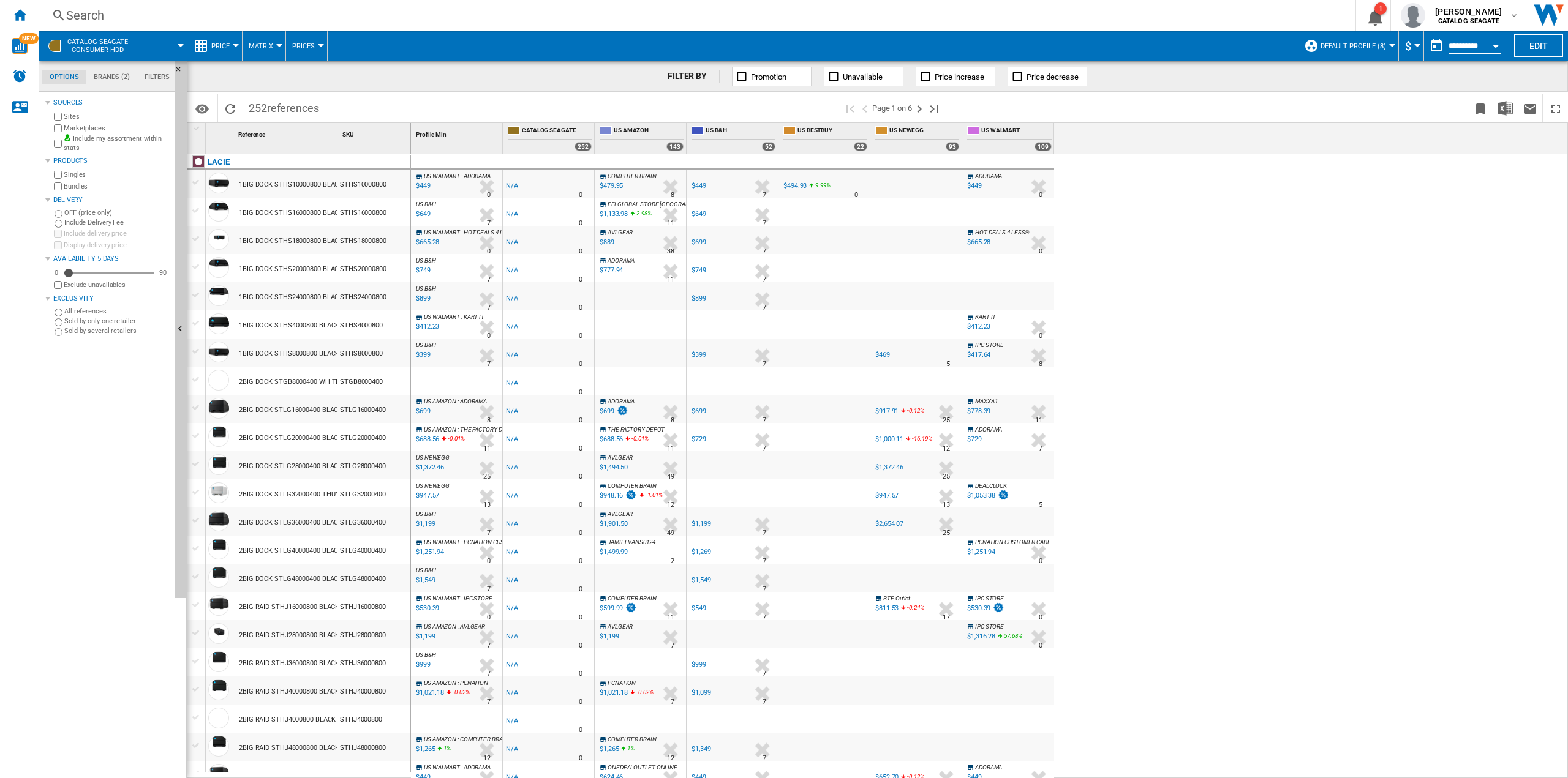
drag, startPoint x: 409, startPoint y: 137, endPoint x: 417, endPoint y: 138, distance: 8.1
click at [417, 138] on div "1 Reference 1 SKU 1 LACIE 1BIG DOCK STHS10000800 BLACK 10TB STHS10000800 1BIG D…" at bounding box center [877, 450] width 1380 height 654
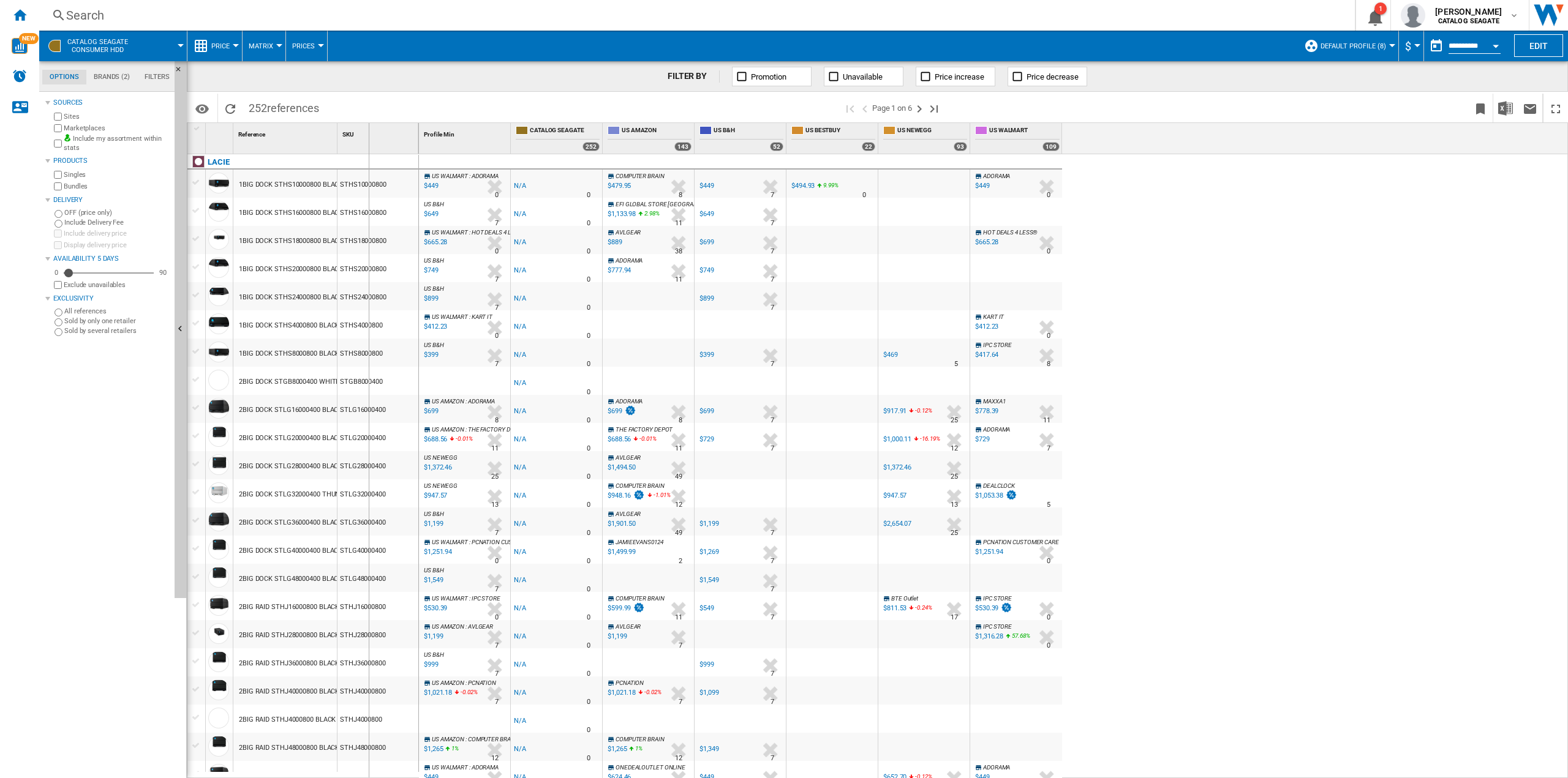
drag, startPoint x: 334, startPoint y: 137, endPoint x: 368, endPoint y: 134, distance: 34.1
click at [368, 134] on div "1 Reference 1 SKU 1" at bounding box center [303, 138] width 232 height 31
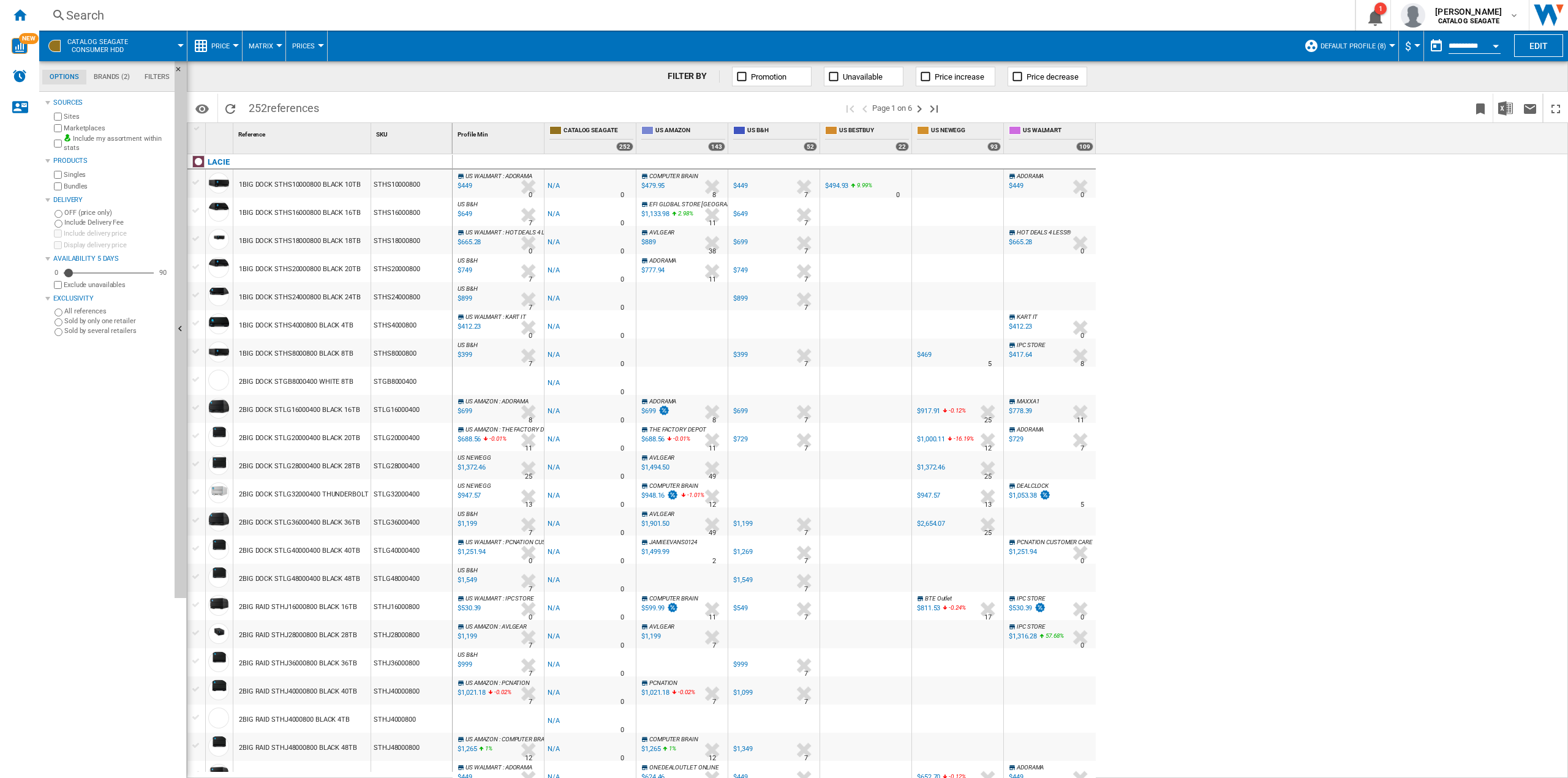
drag, startPoint x: 370, startPoint y: 142, endPoint x: 377, endPoint y: 142, distance: 7.0
click at [377, 142] on div "1 Reference 1 SKU 1" at bounding box center [319, 138] width 265 height 31
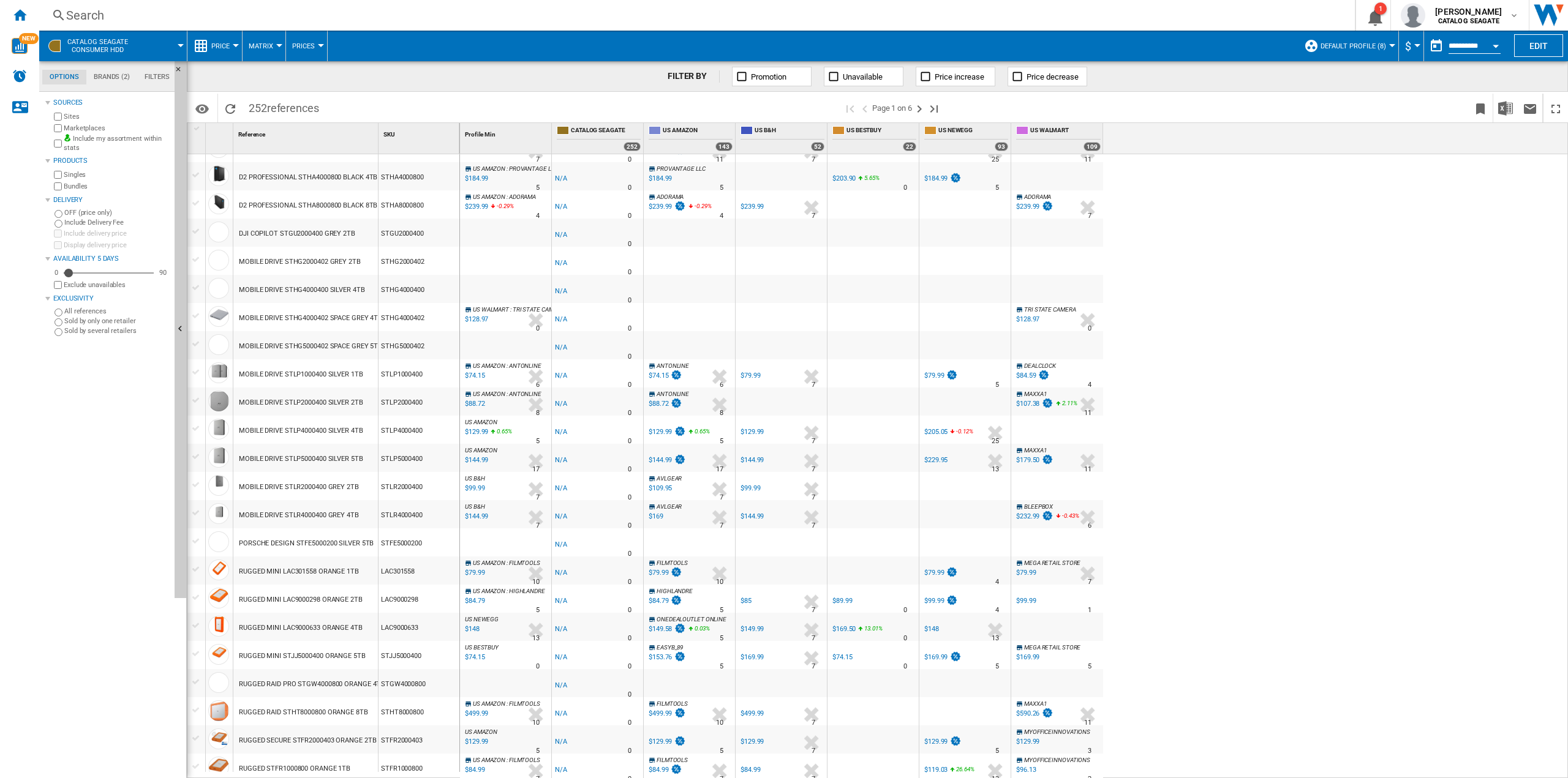
scroll to position [799, 0]
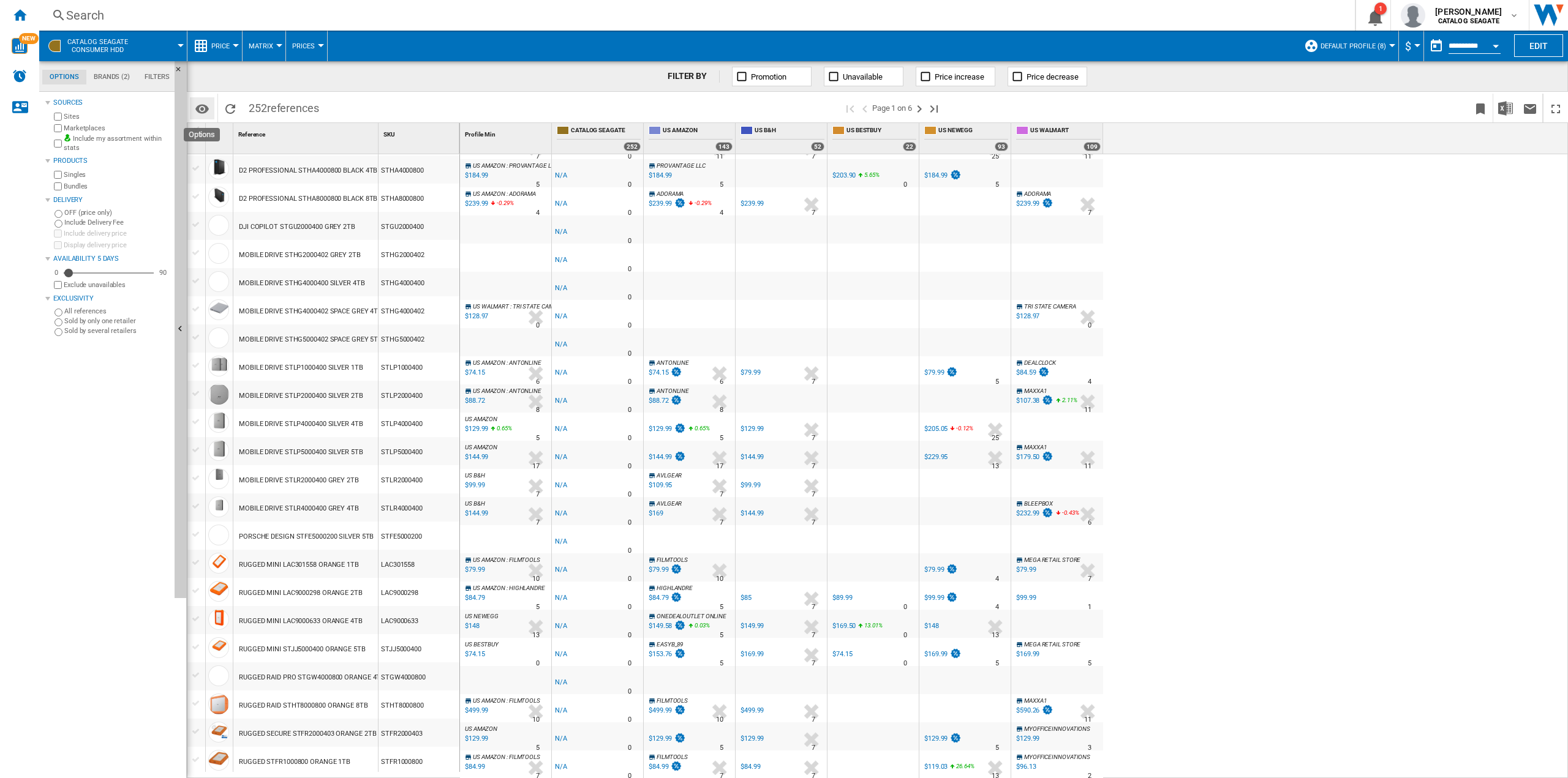
click at [210, 112] on button "Options" at bounding box center [202, 108] width 24 height 22
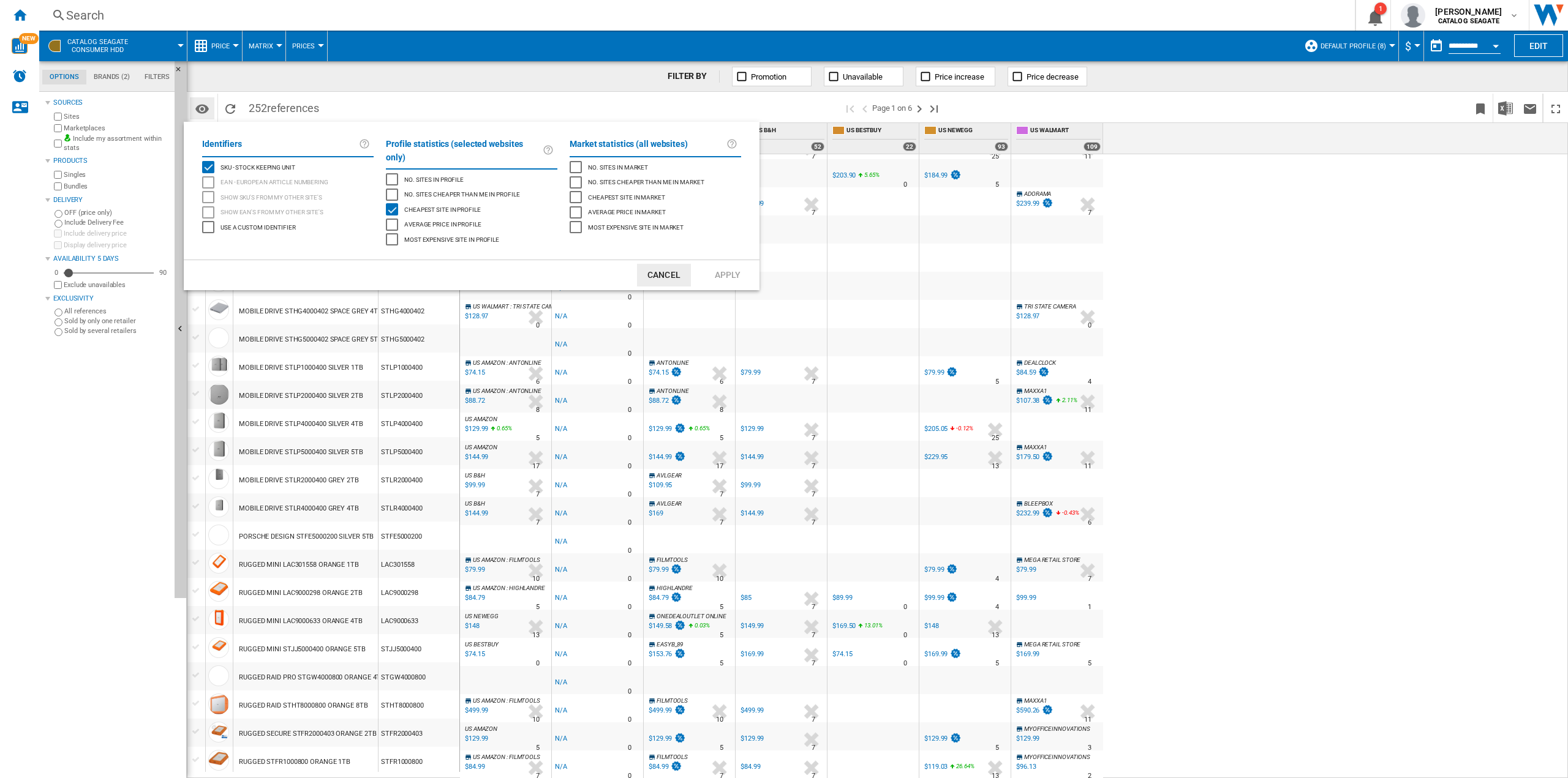
click at [210, 112] on md-backdrop at bounding box center [784, 389] width 1568 height 778
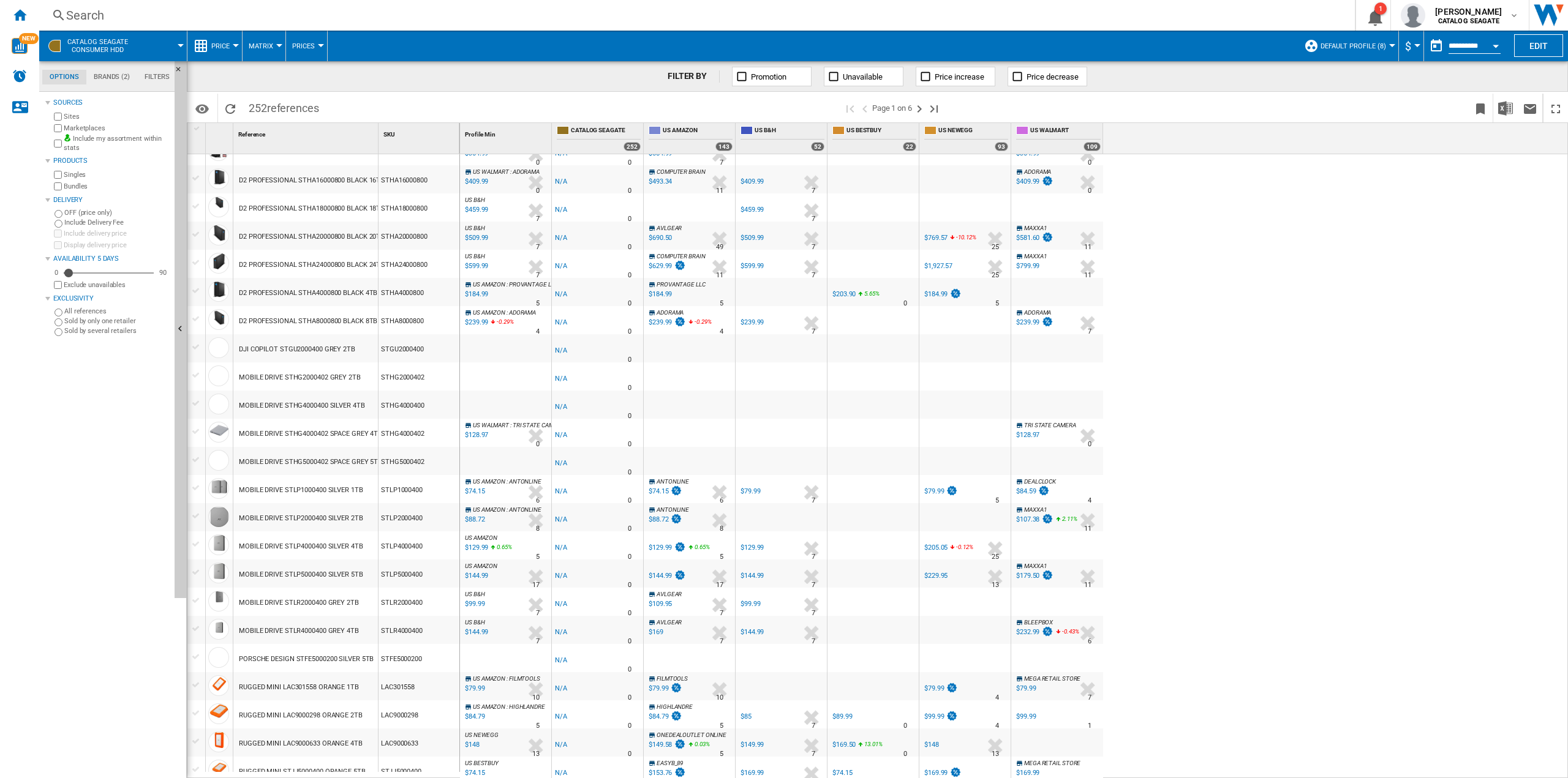
scroll to position [803, 0]
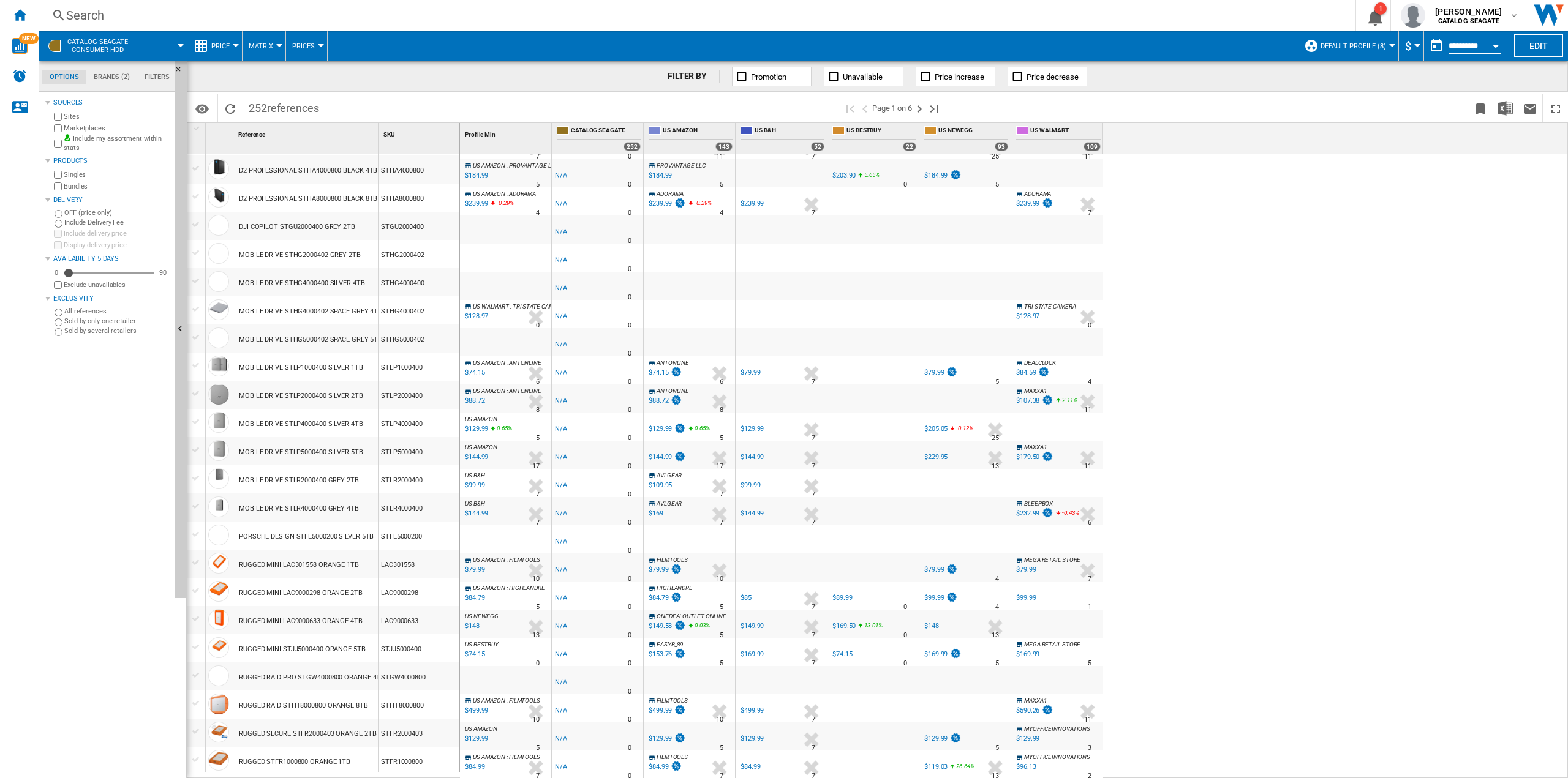
click at [117, 73] on md-tab-item "Brands (2)" at bounding box center [111, 76] width 51 height 14
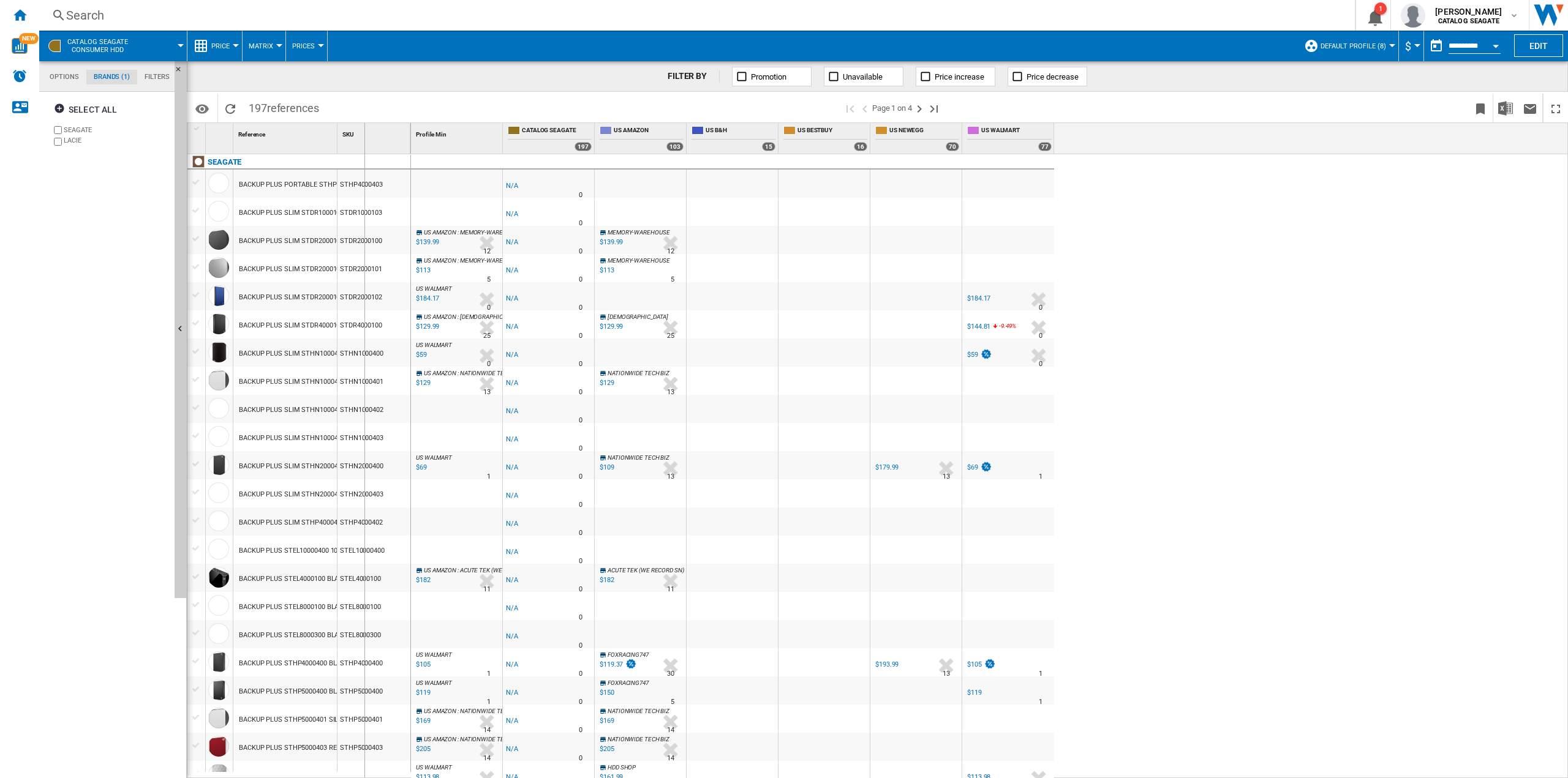
drag, startPoint x: 336, startPoint y: 135, endPoint x: 417, endPoint y: 140, distance: 81.2
click at [417, 140] on div "1 Reference 1 SKU 1 [GEOGRAPHIC_DATA] BACKUP PLUS PORTABLE STHP4000403 RED 4TB …" at bounding box center [877, 450] width 1380 height 654
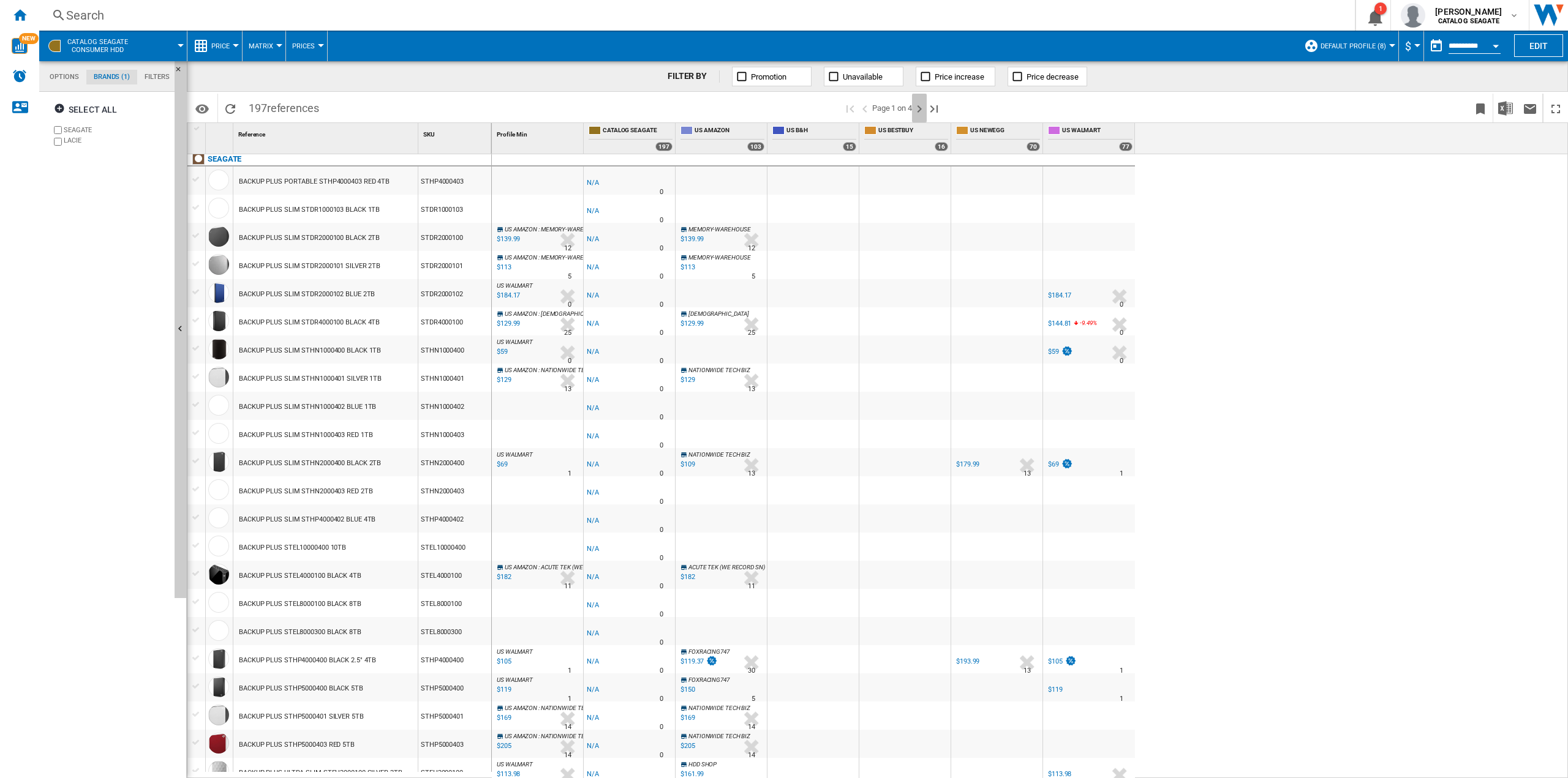
click at [920, 110] on ng-md-icon "Next page" at bounding box center [919, 109] width 14 height 14
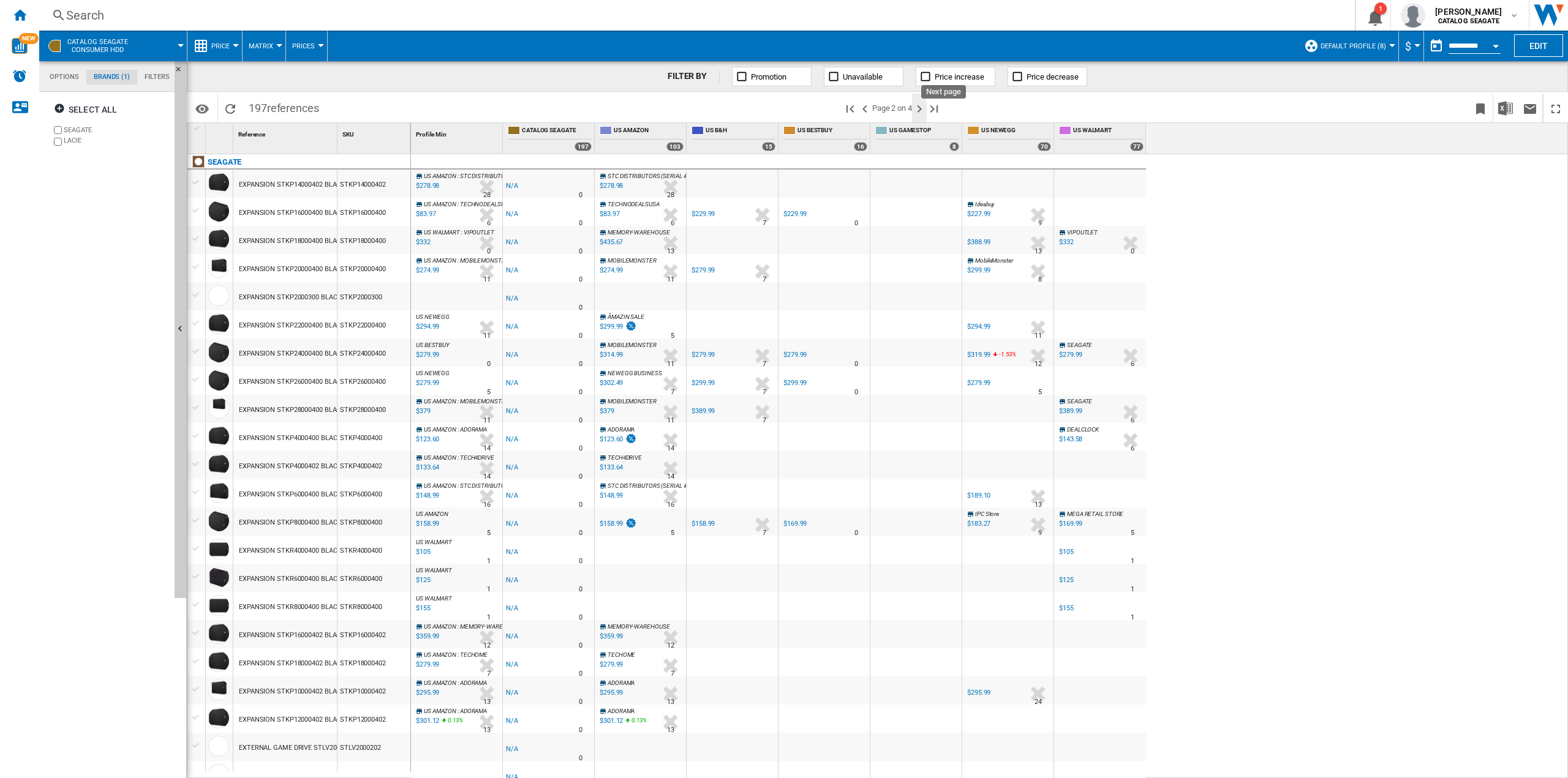
click at [919, 111] on ng-md-icon "Next page" at bounding box center [919, 109] width 14 height 14
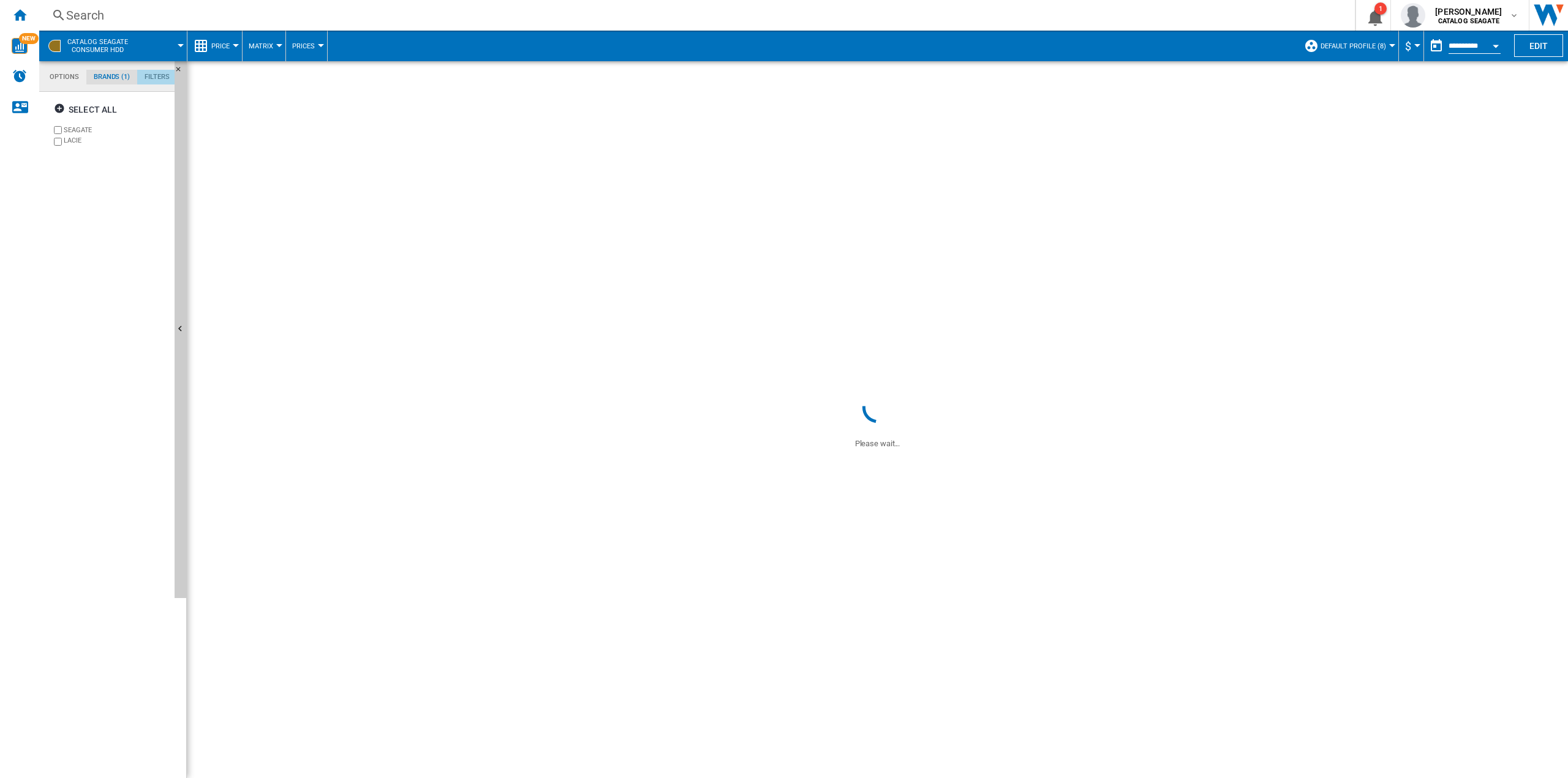
click at [154, 74] on md-tab-item "Filters" at bounding box center [157, 76] width 40 height 14
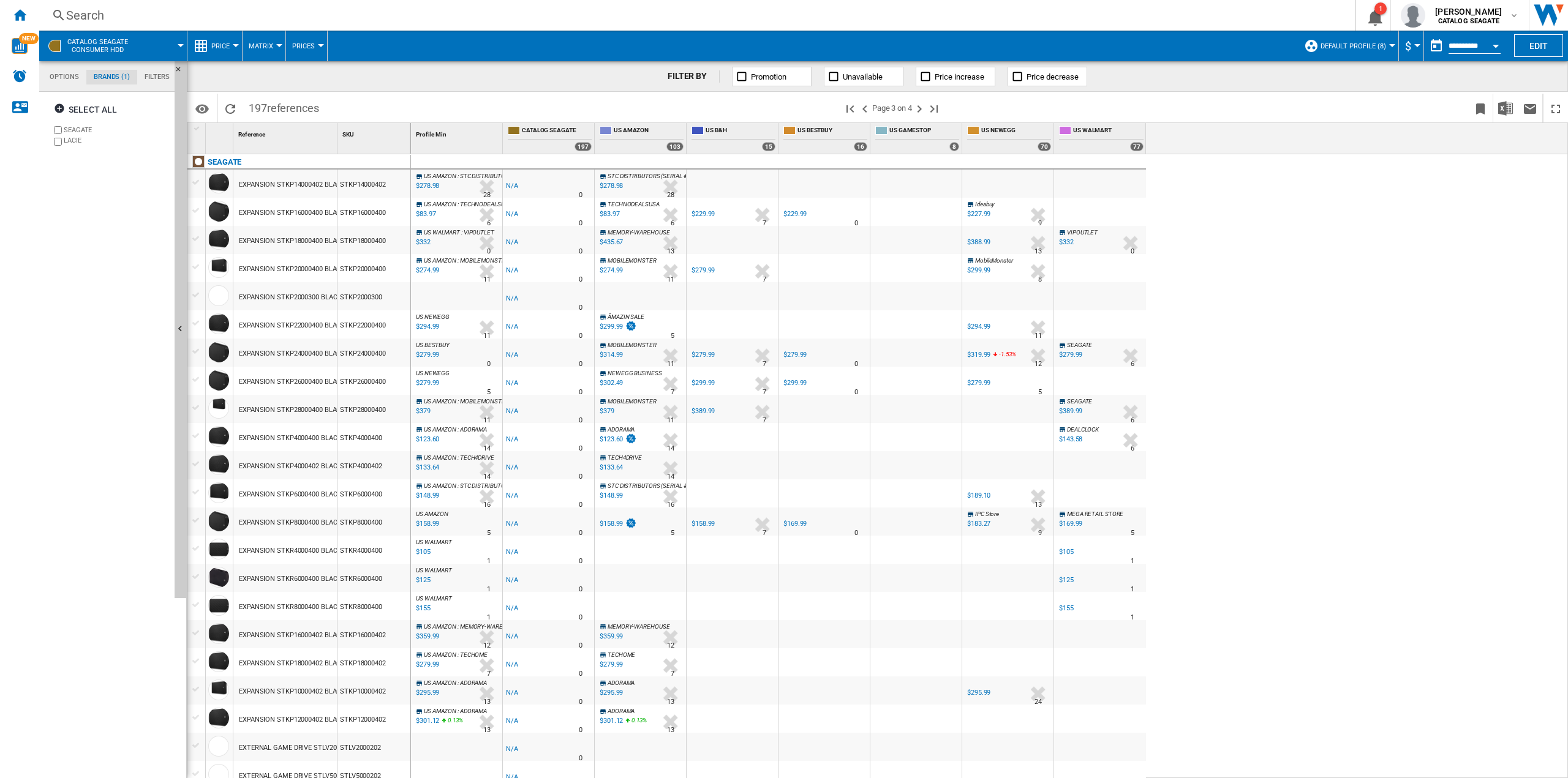
click at [151, 75] on md-tab-item "Filters" at bounding box center [157, 76] width 40 height 14
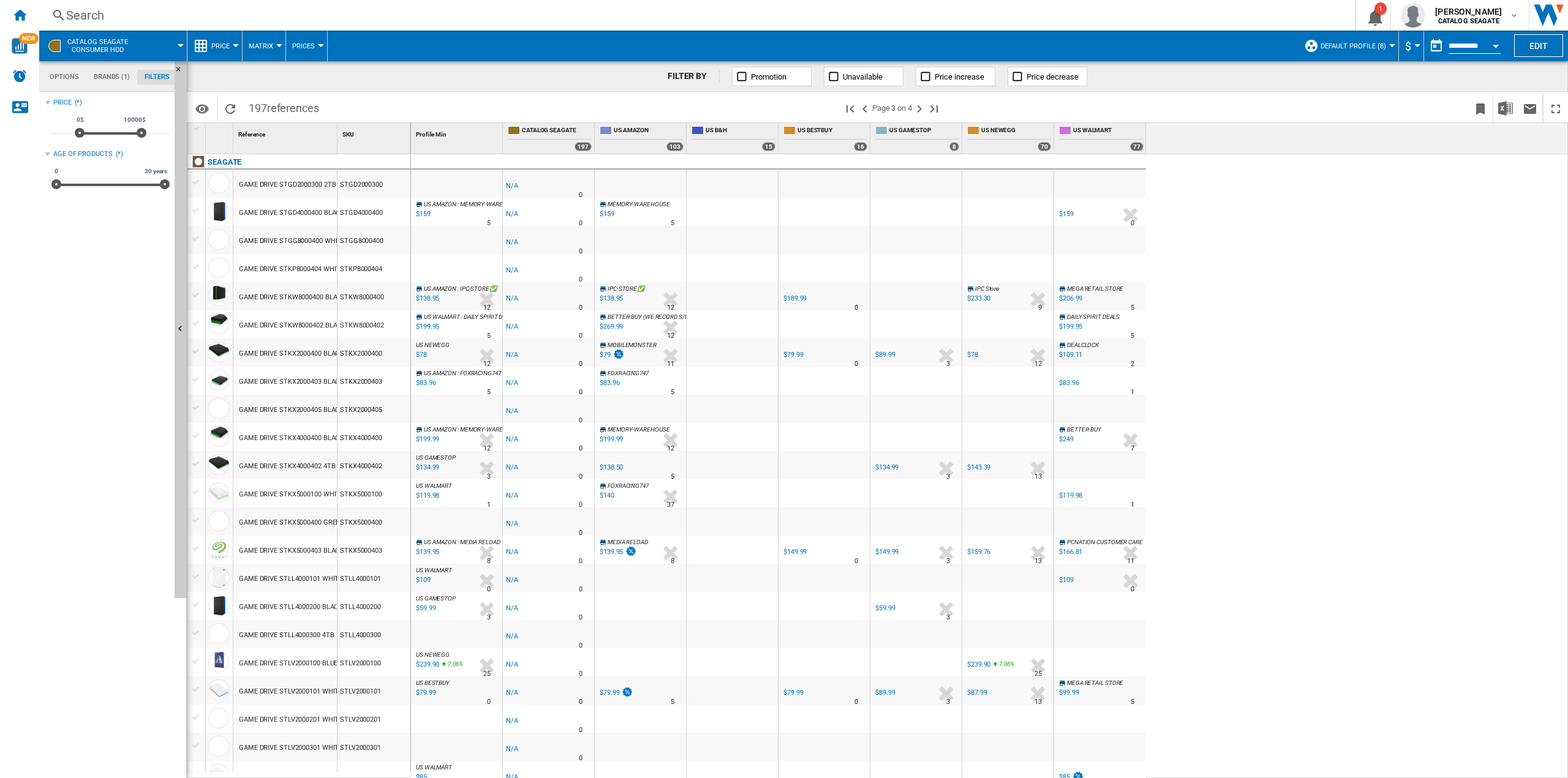
click at [106, 80] on md-tab-item "Brands (1)" at bounding box center [111, 76] width 51 height 14
click at [916, 111] on ng-md-icon "Next page" at bounding box center [919, 109] width 14 height 14
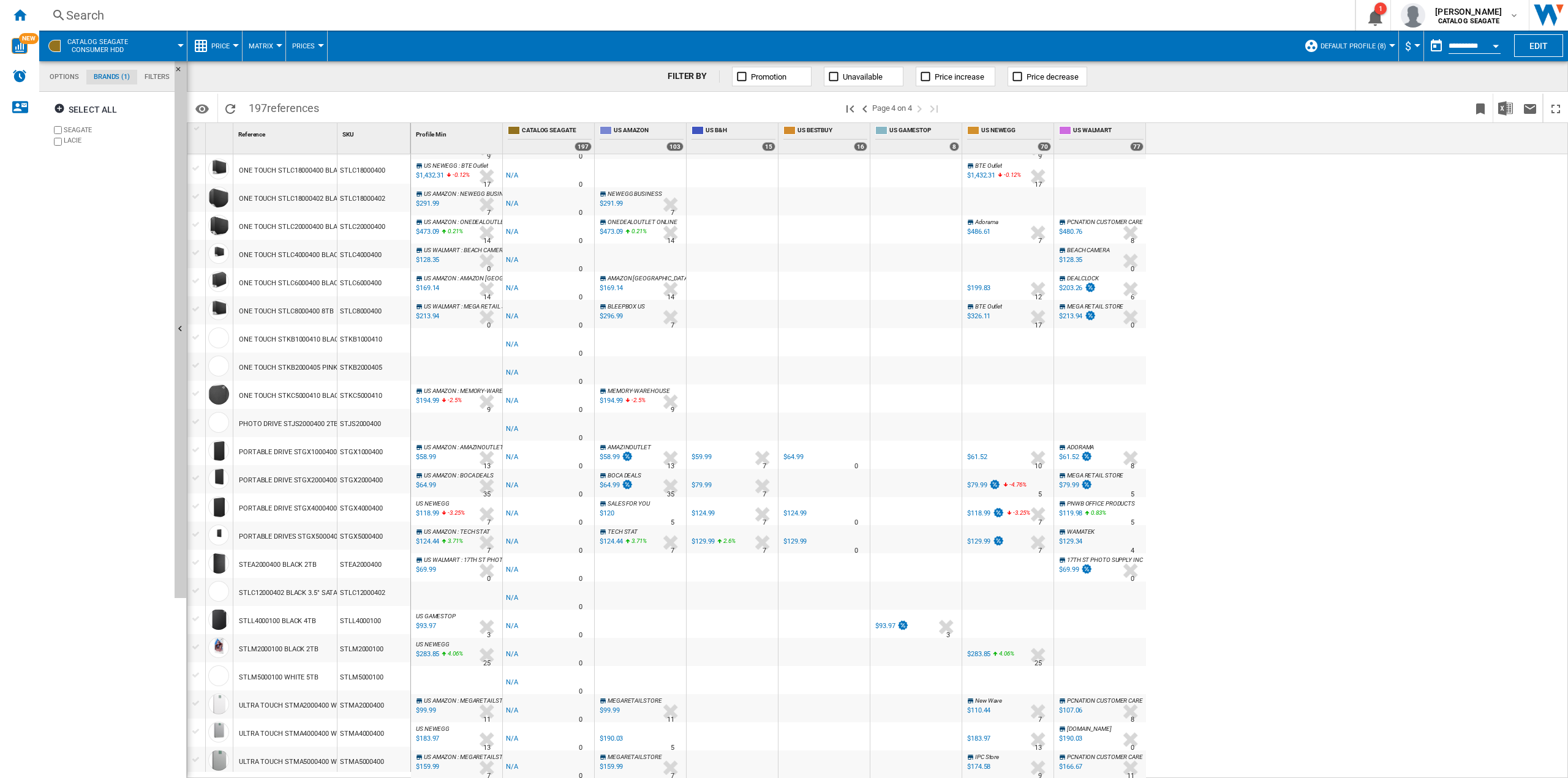
click at [69, 78] on md-tab-item "Options" at bounding box center [64, 76] width 44 height 14
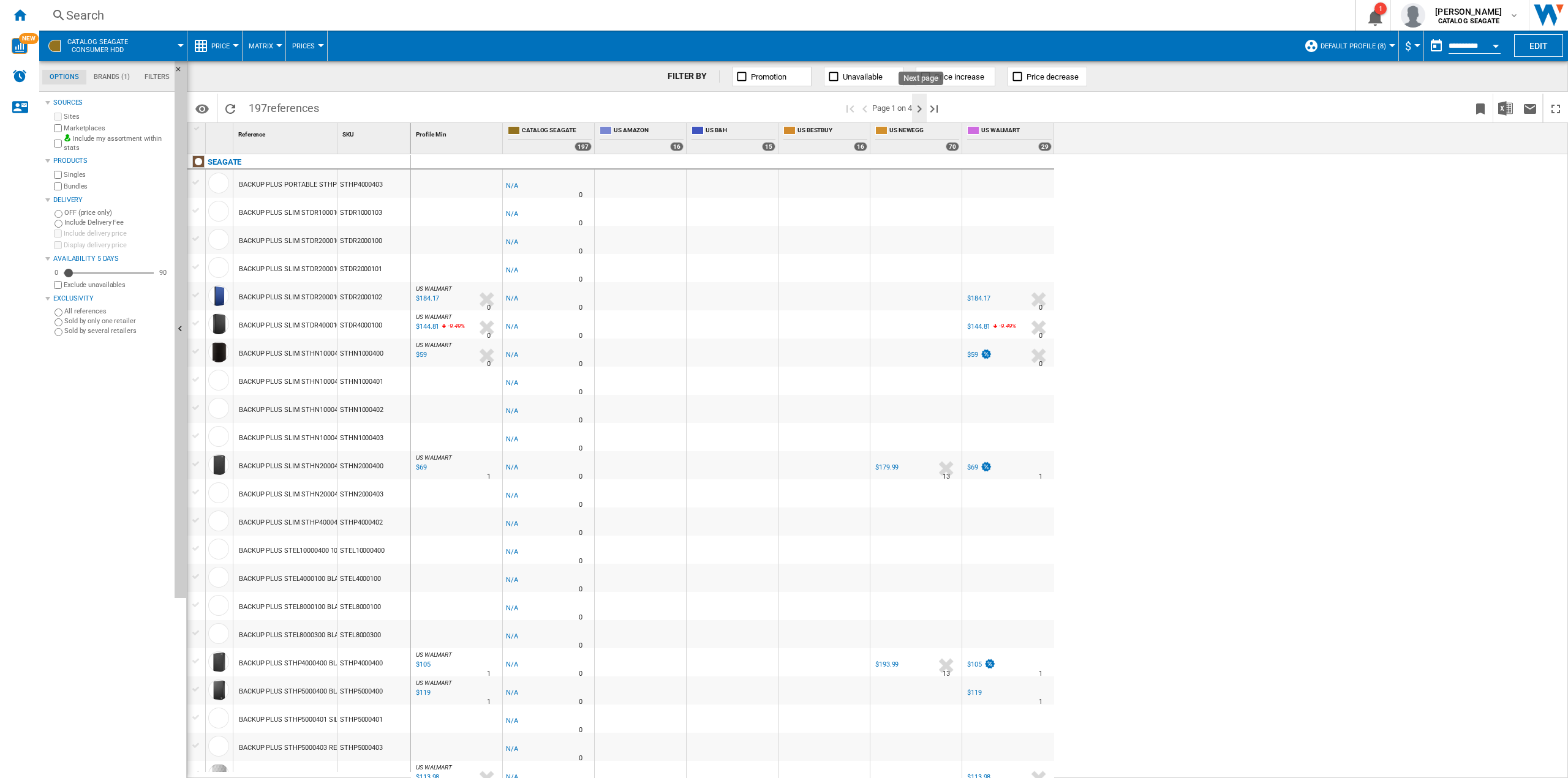
click at [919, 109] on ng-md-icon "Next page" at bounding box center [919, 109] width 14 height 14
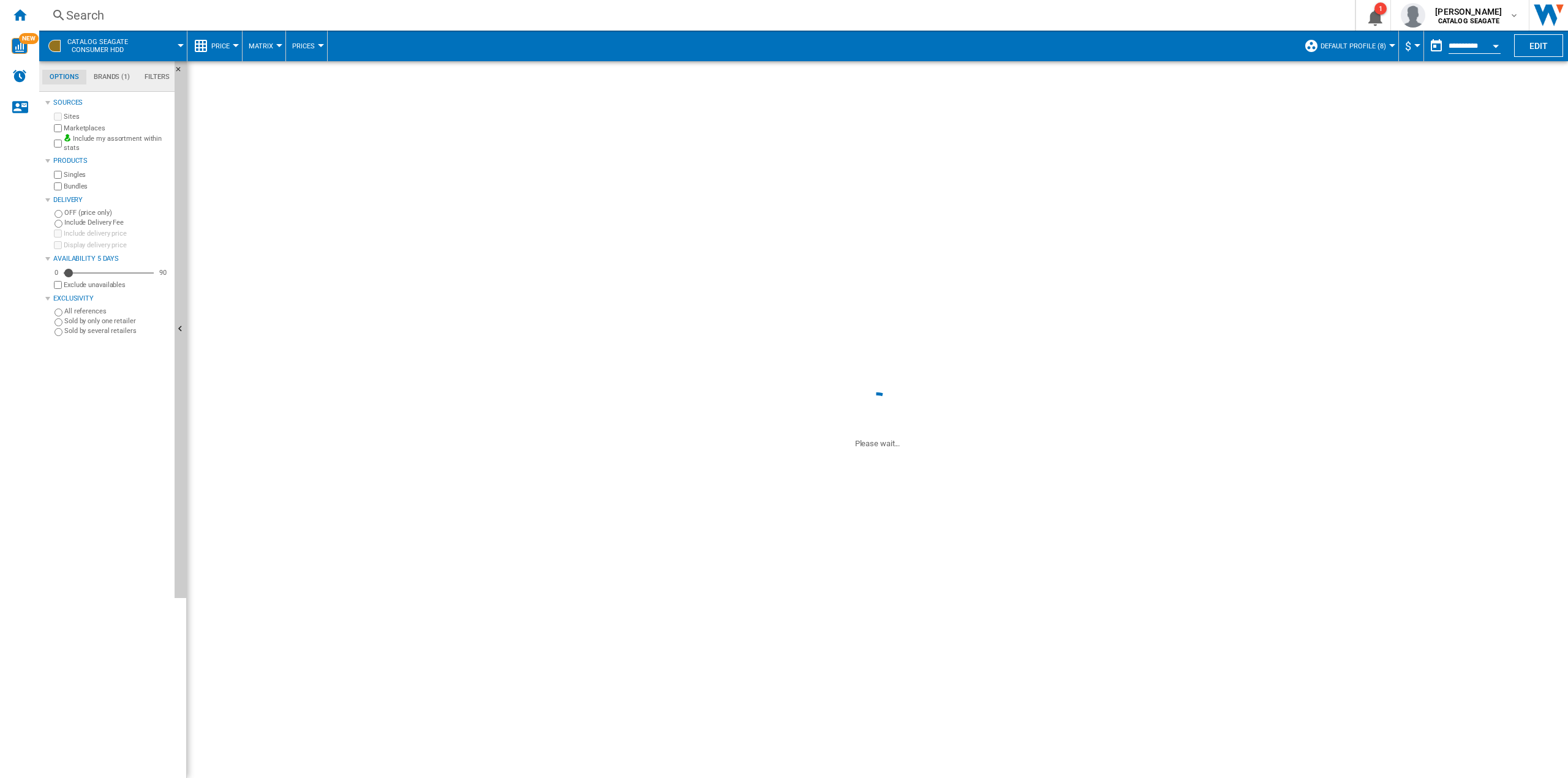
click at [919, 109] on ng-md-icon "Next page" at bounding box center [919, 109] width 14 height 14
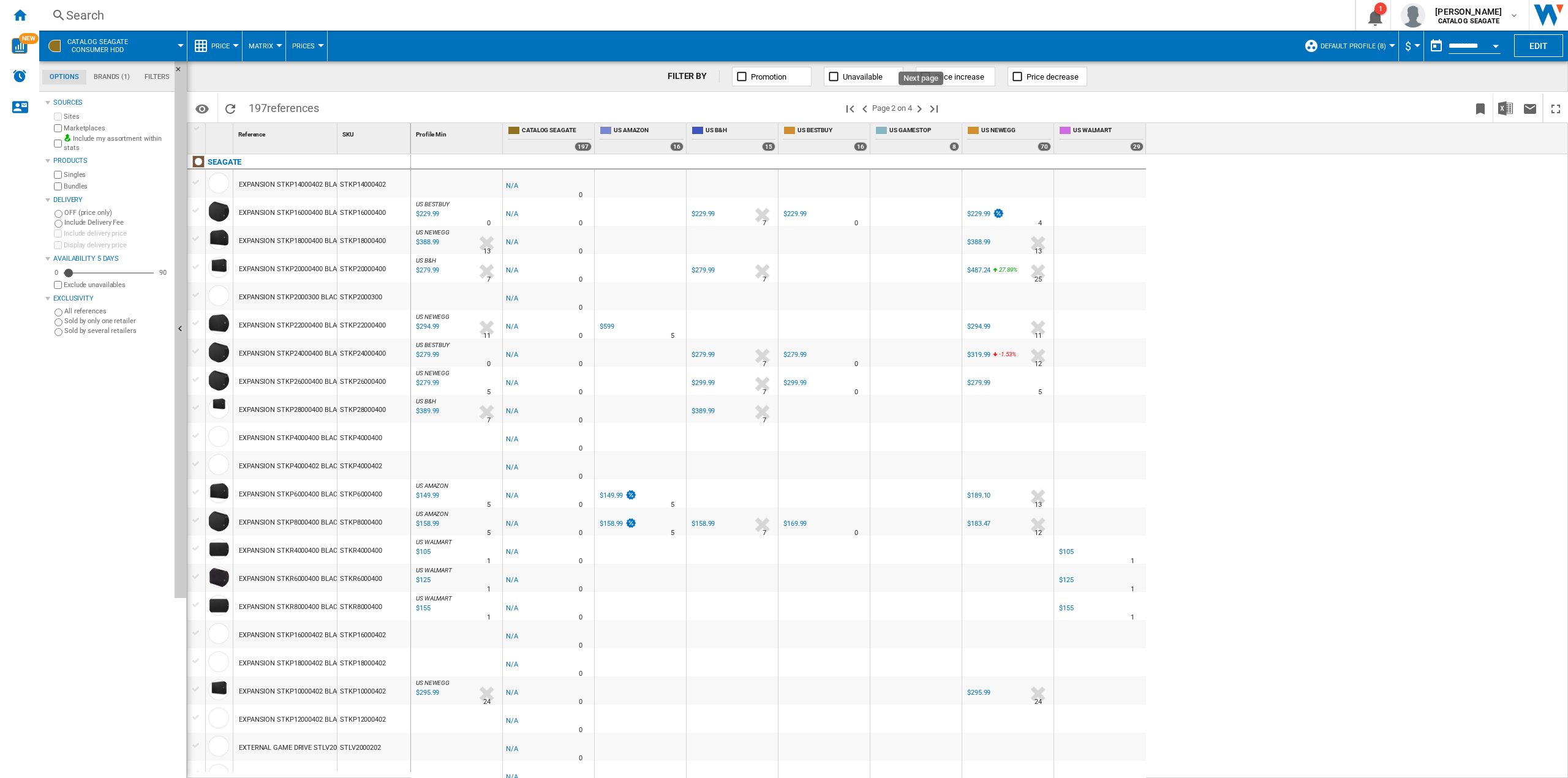
drag, startPoint x: 919, startPoint y: 109, endPoint x: 879, endPoint y: 134, distance: 47.2
click at [920, 109] on ng-md-icon "Next page" at bounding box center [919, 109] width 14 height 14
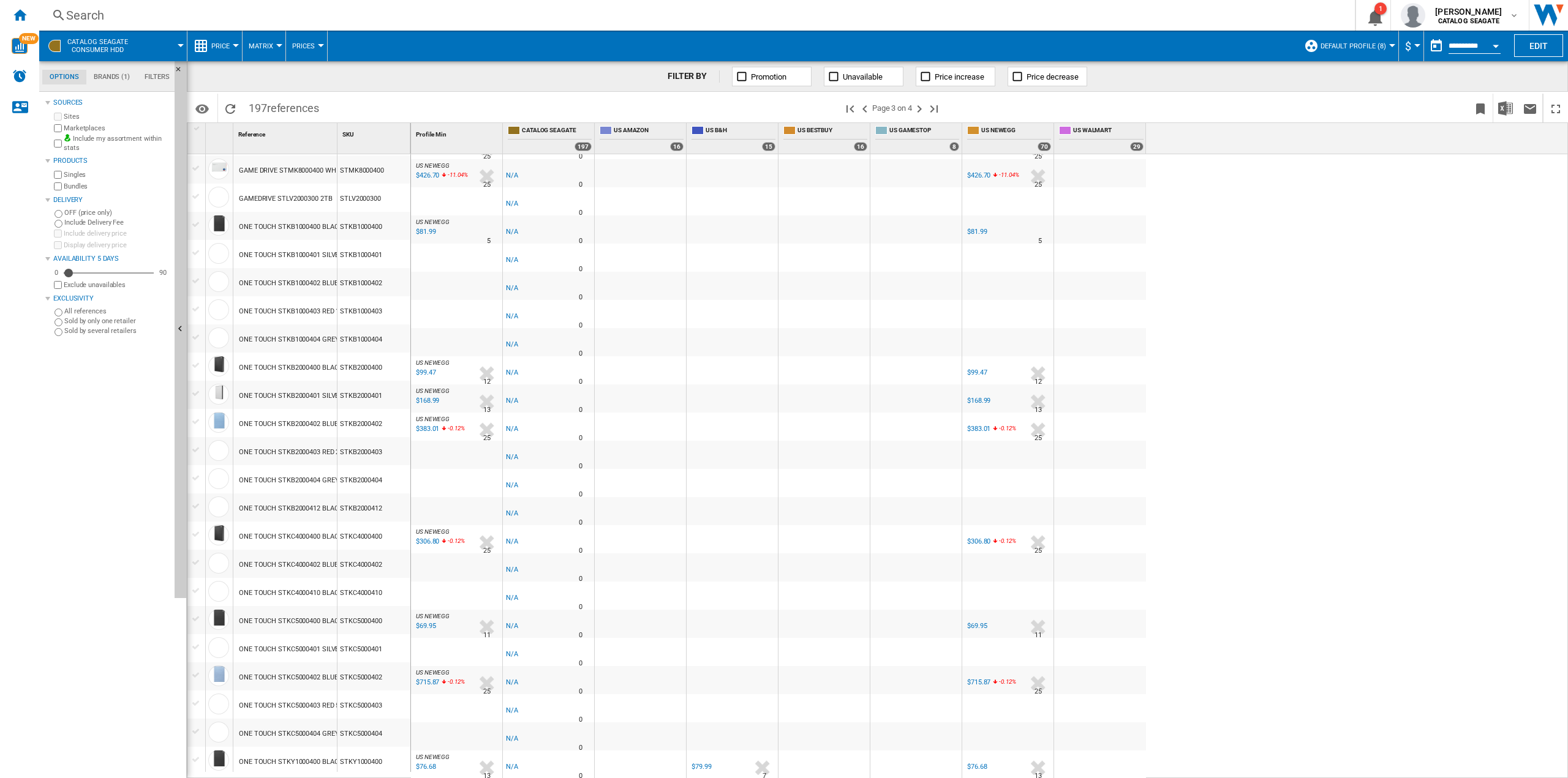
drag, startPoint x: 924, startPoint y: 109, endPoint x: 907, endPoint y: 109, distance: 17.0
click at [924, 108] on ng-md-icon "Next page" at bounding box center [919, 109] width 14 height 14
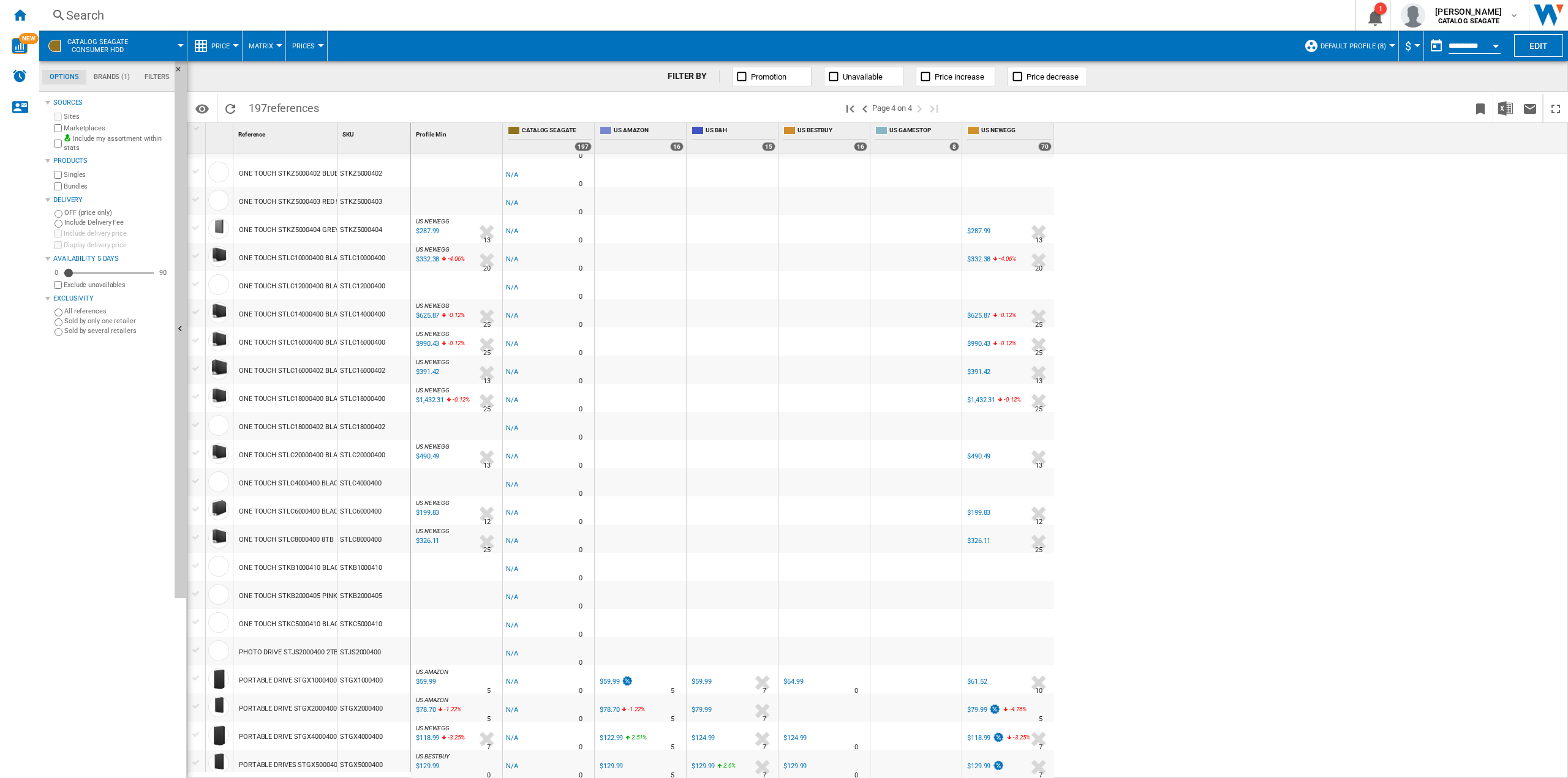
click at [457, 705] on div "US AMAZON : US AMAZON -1.0 % $78.70 -1.22 % N/A 5 US AMAZON : US AMAZON" at bounding box center [457, 710] width 86 height 28
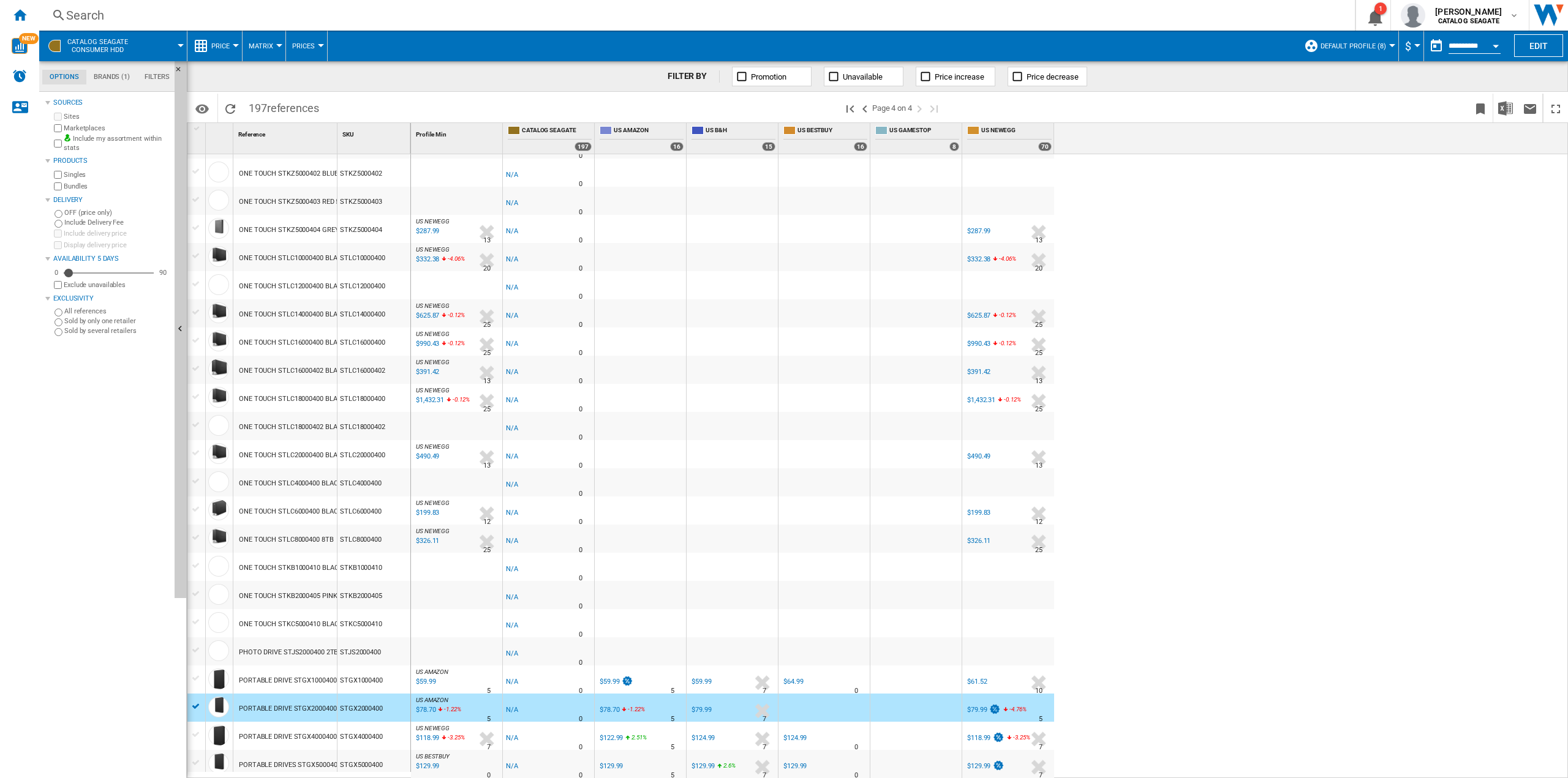
click at [441, 703] on span "US AMAZON" at bounding box center [432, 700] width 32 height 7
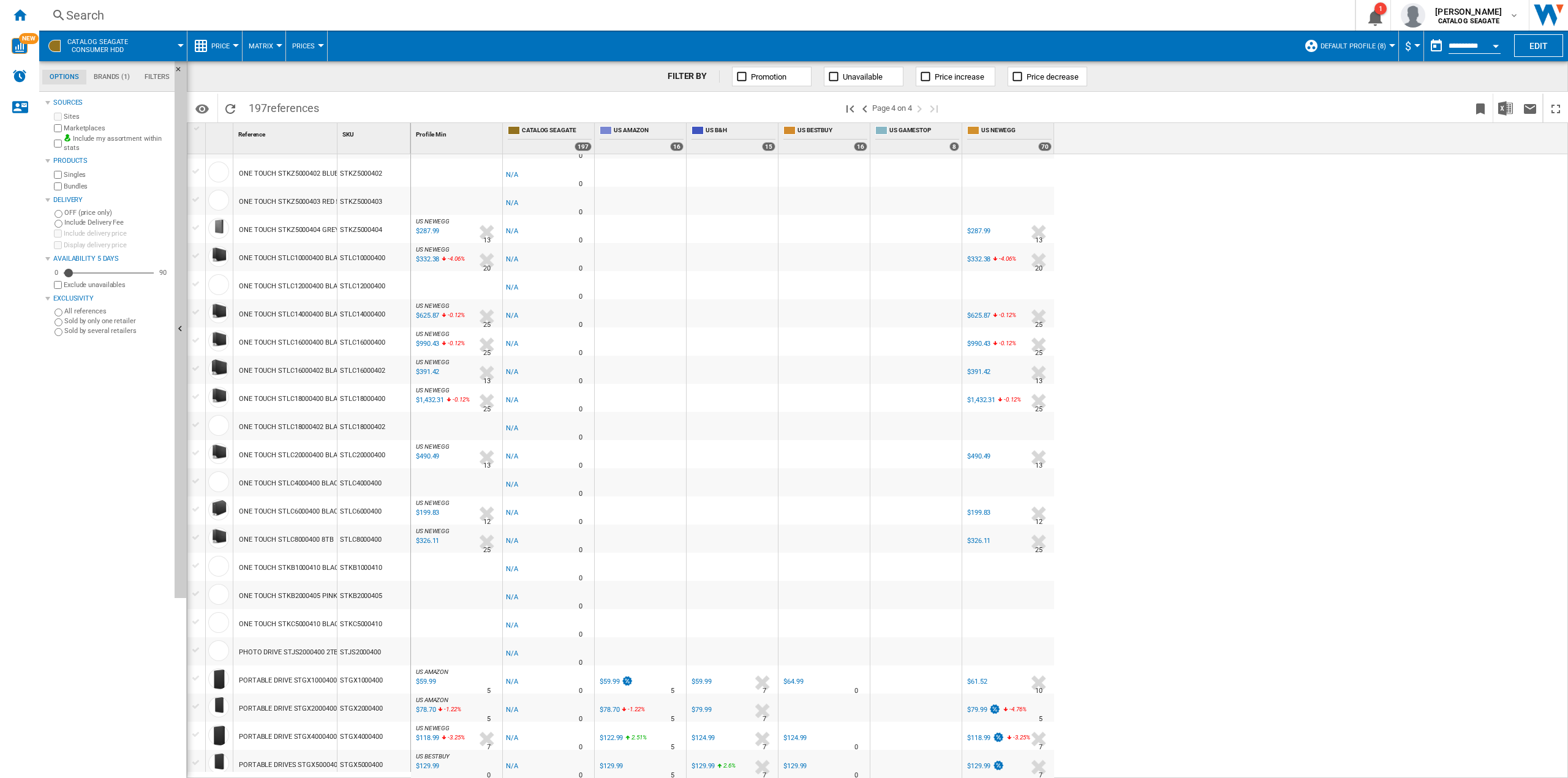
click at [439, 703] on span "US AMAZON" at bounding box center [432, 700] width 32 height 7
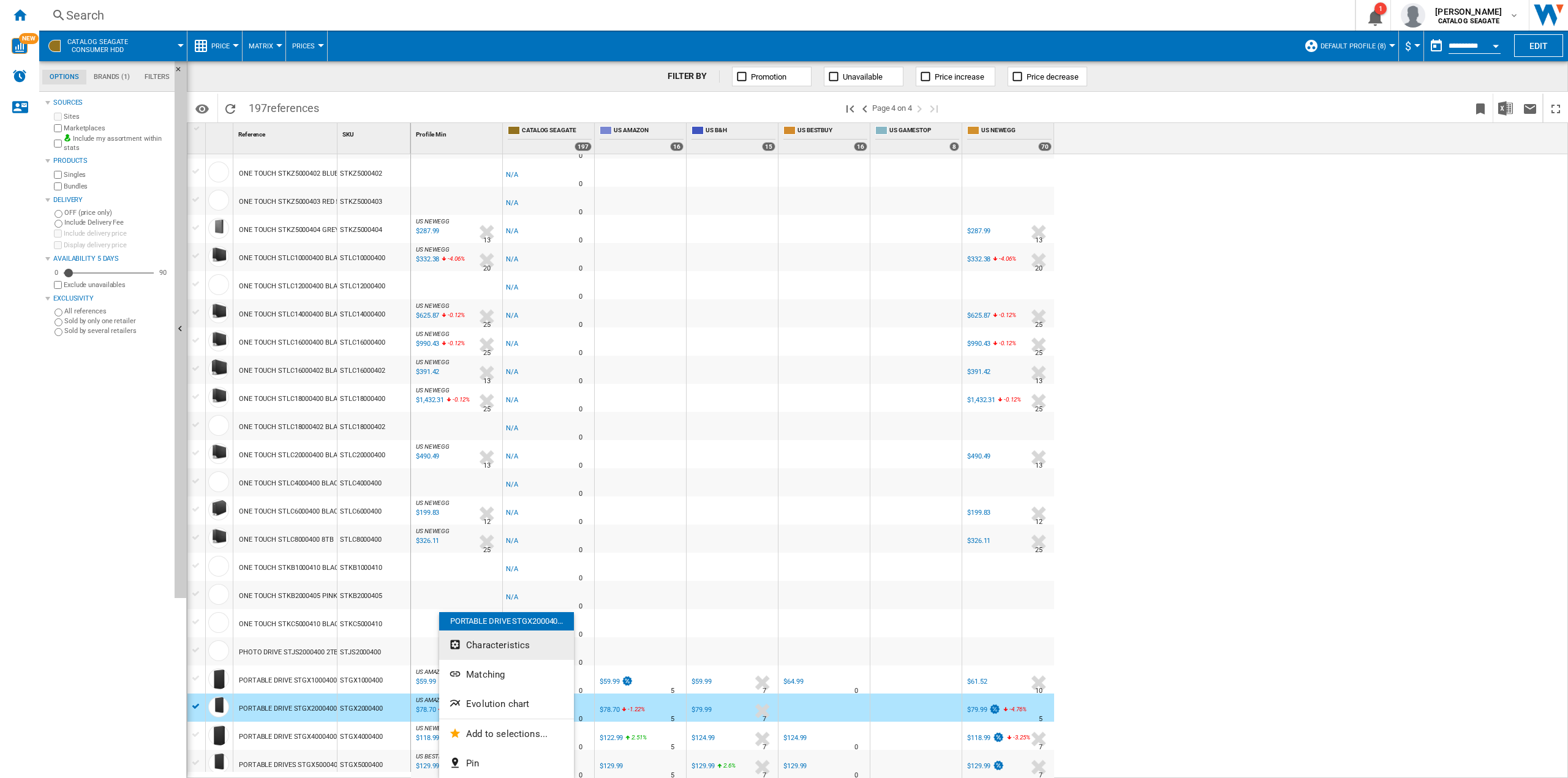
click at [507, 642] on span "Characteristics" at bounding box center [498, 645] width 63 height 11
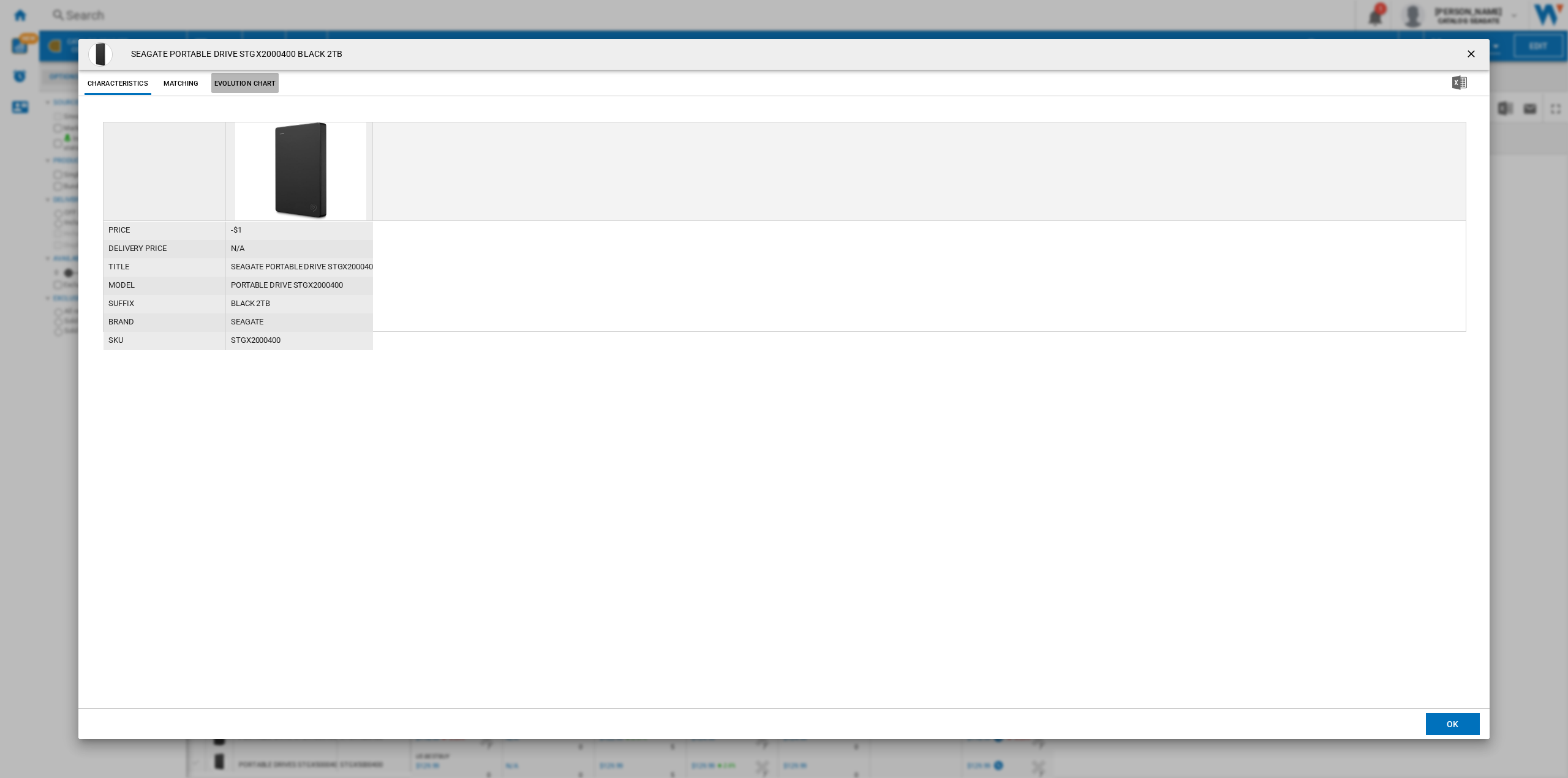
click at [253, 85] on button "Evolution chart" at bounding box center [245, 84] width 68 height 22
